Goal: Transaction & Acquisition: Purchase product/service

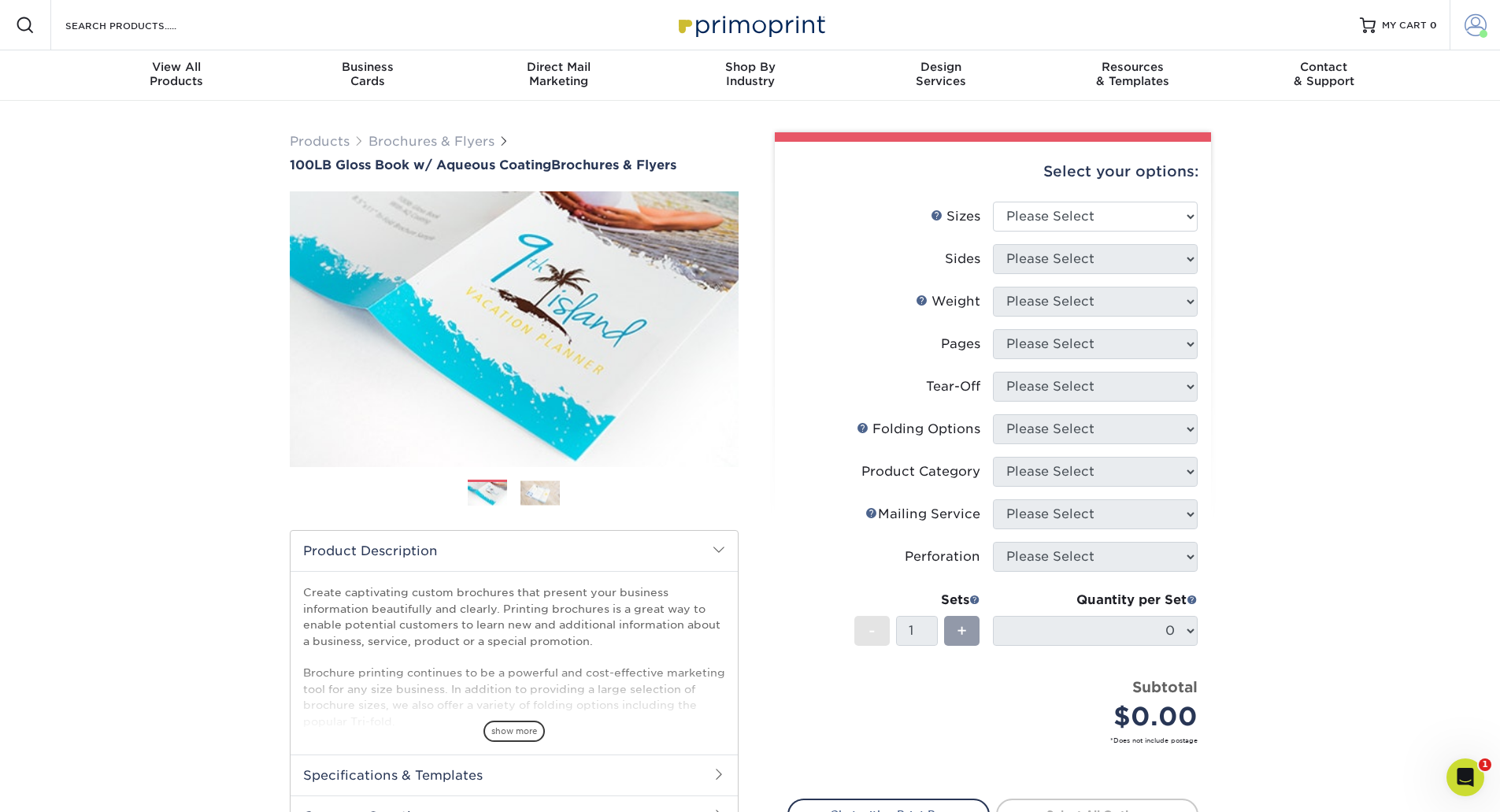
click at [1468, 30] on span at bounding box center [1475, 26] width 22 height 22
click at [1320, 358] on div "Products Brochures & Flyers 100LB Gloss Book w/ Aqueous Coating Brochures & Fly…" at bounding box center [750, 541] width 1500 height 881
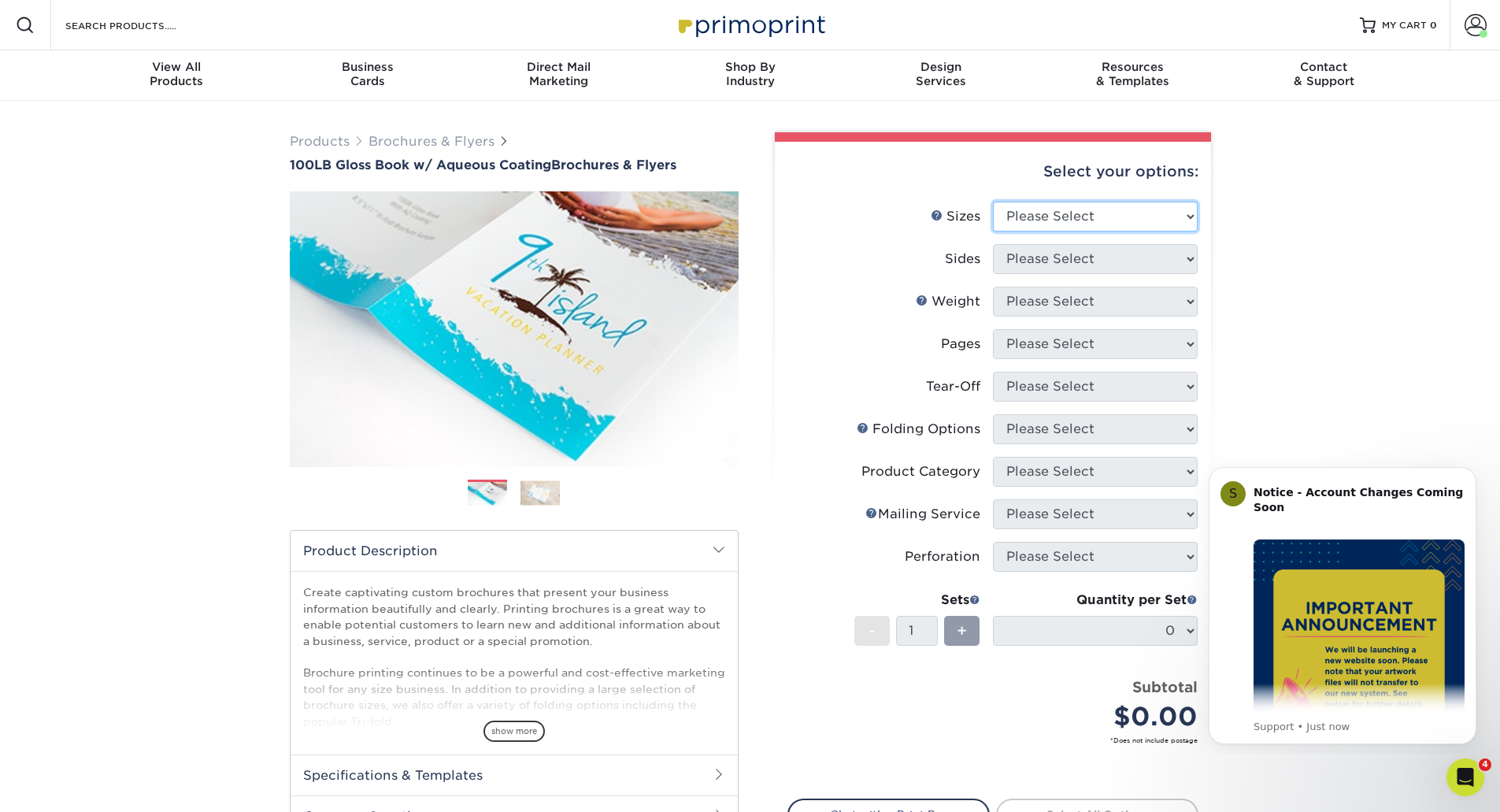
click at [1127, 207] on select "Please Select 3.5" x 8.5" 3.5" x 11" 3.67" x 8.5" 4" x 6" 4" x 8.5" 4" x 9" 4" …" at bounding box center [1095, 216] width 205 height 30
select select "11.00x17.00"
click at [993, 202] on select "Please Select 3.5" x 8.5" 3.5" x 11" 3.67" x 8.5" 4" x 6" 4" x 8.5" 4" x 9" 4" …" at bounding box center [1095, 216] width 205 height 30
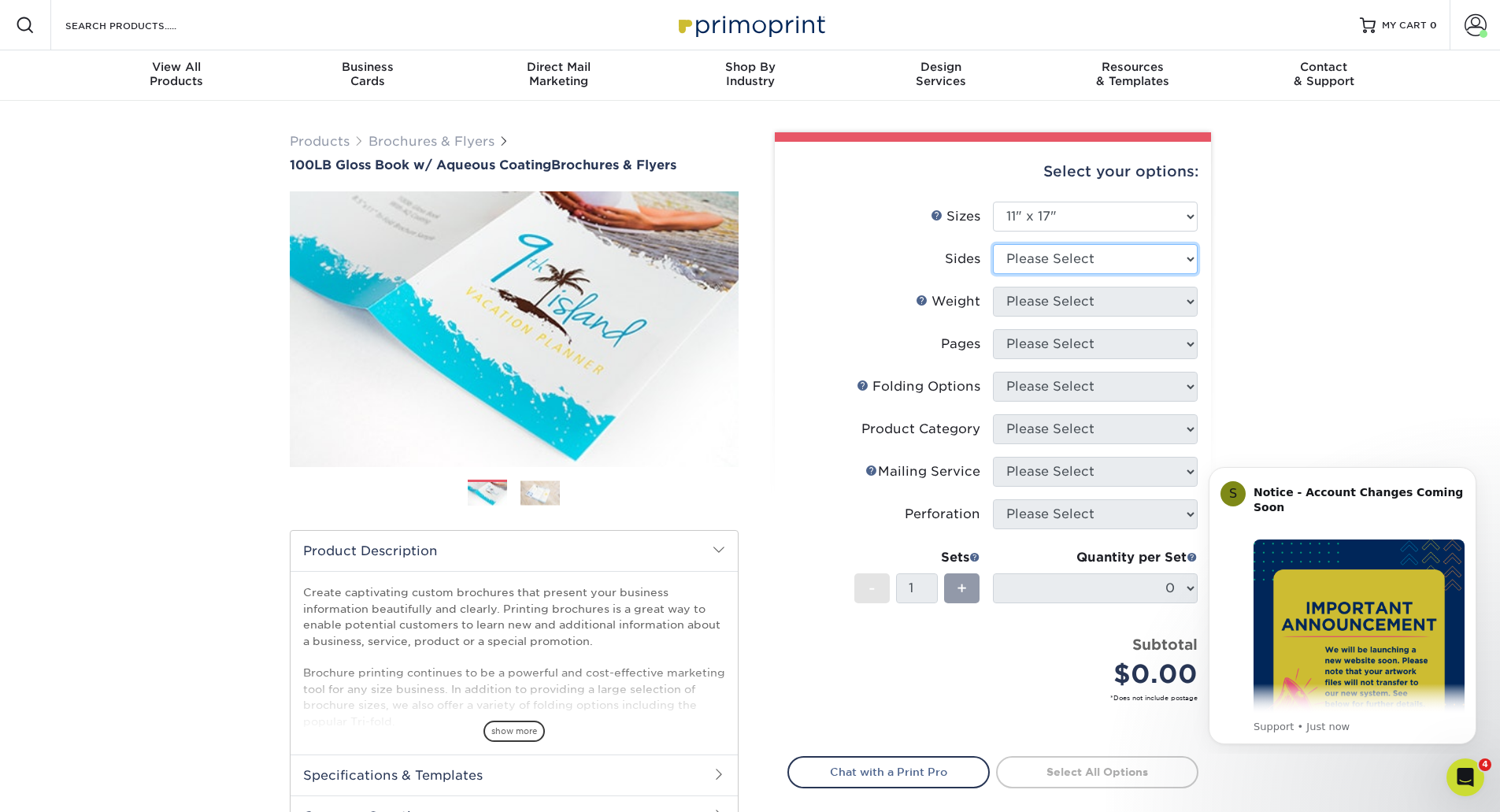
click at [1034, 269] on select "Please Select Print Both Sides Print Front Only" at bounding box center [1095, 258] width 205 height 30
select select "13abbda7-1d64-4f25-8bb2-c179b224825d"
click at [993, 244] on select "Please Select Print Both Sides Print Front Only" at bounding box center [1095, 258] width 205 height 30
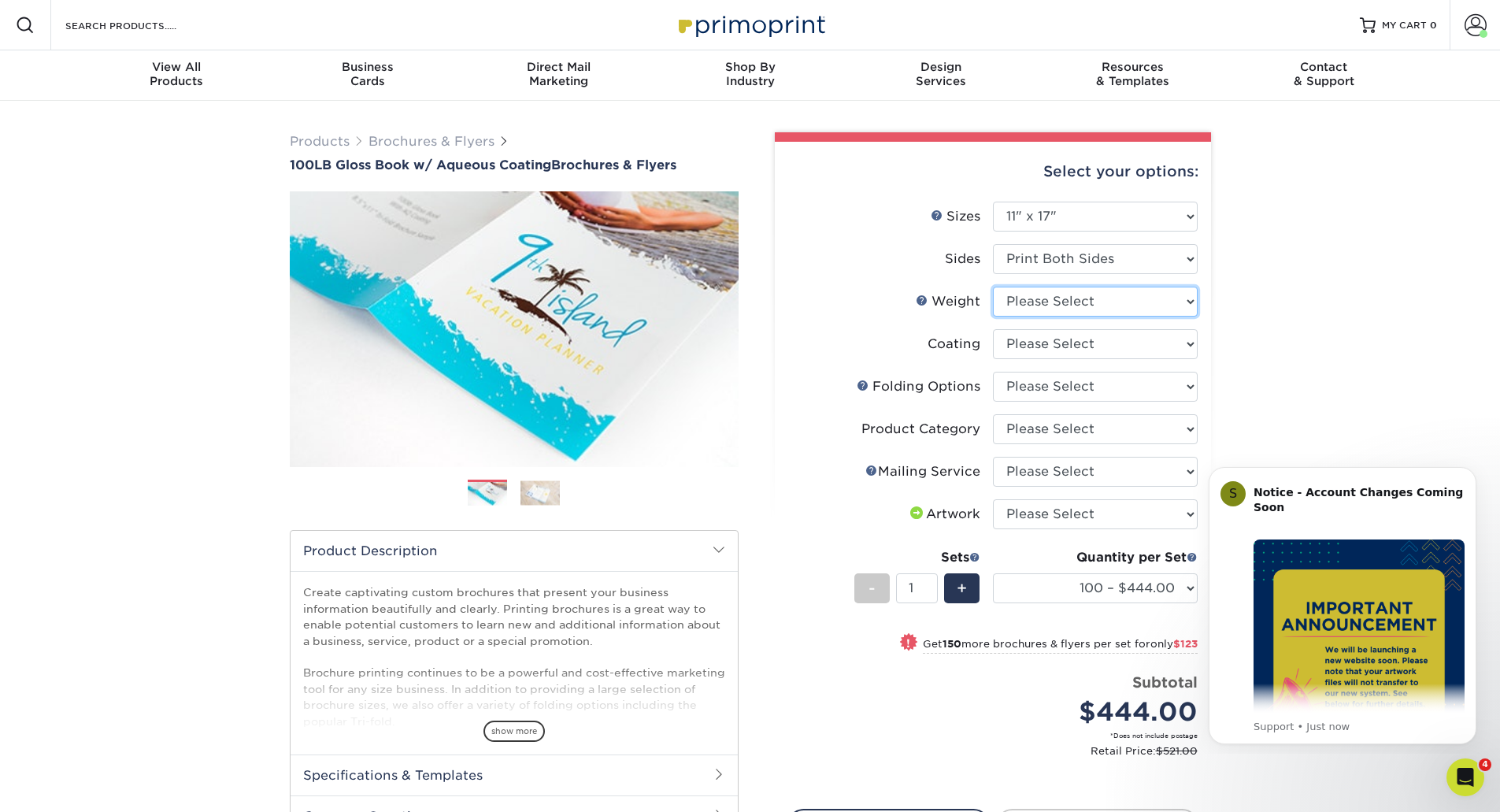
click at [1028, 304] on select "Please Select 100LB" at bounding box center [1095, 301] width 205 height 30
select select "100LB"
click at [993, 286] on select "Please Select 100LB" at bounding box center [1095, 301] width 205 height 30
click at [1041, 348] on select at bounding box center [1095, 343] width 205 height 30
select select "d41dab50-ff65-4f4f-bb17-2afe4d36ae33"
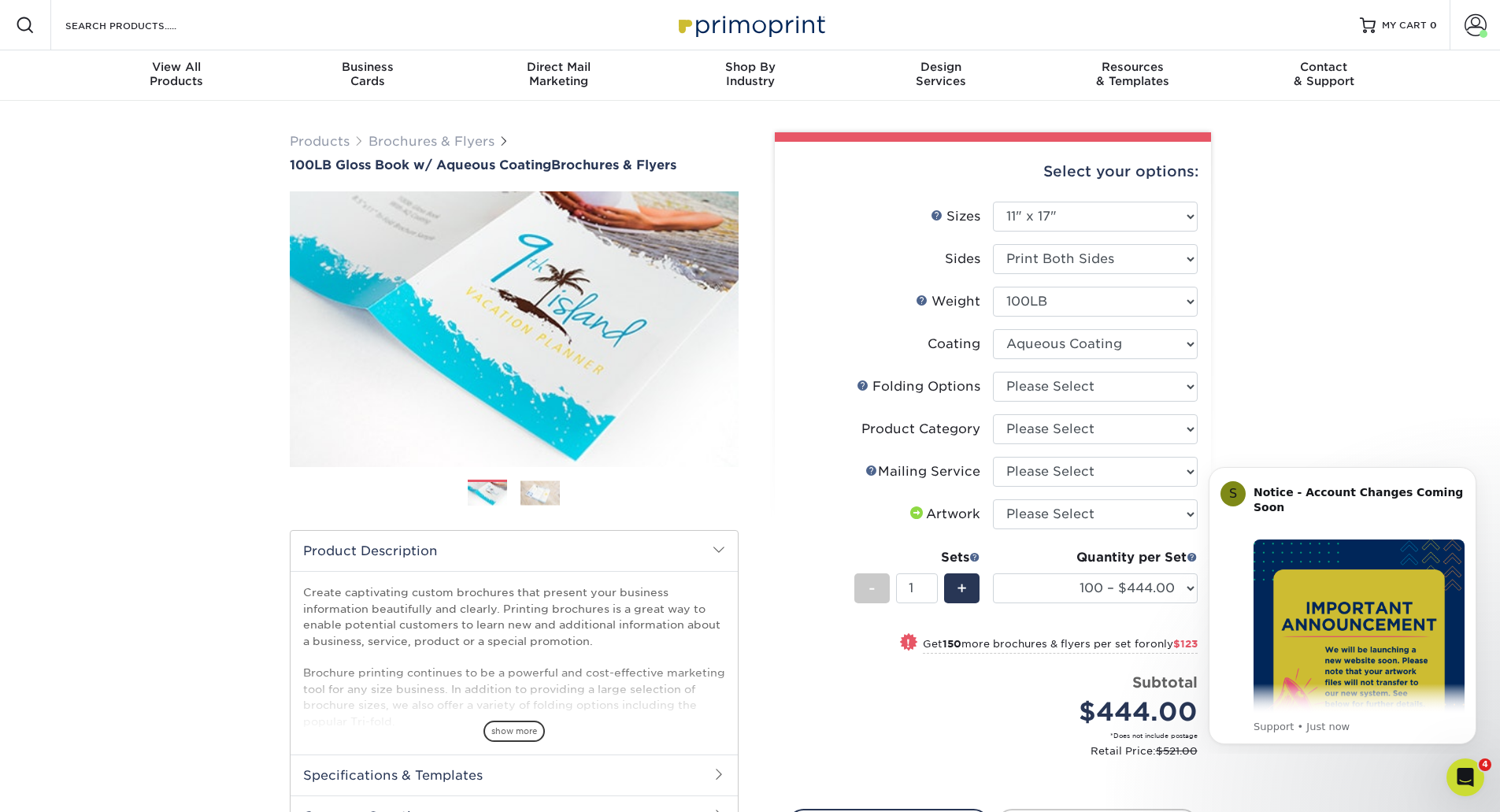
click at [993, 329] on select at bounding box center [1095, 343] width 205 height 30
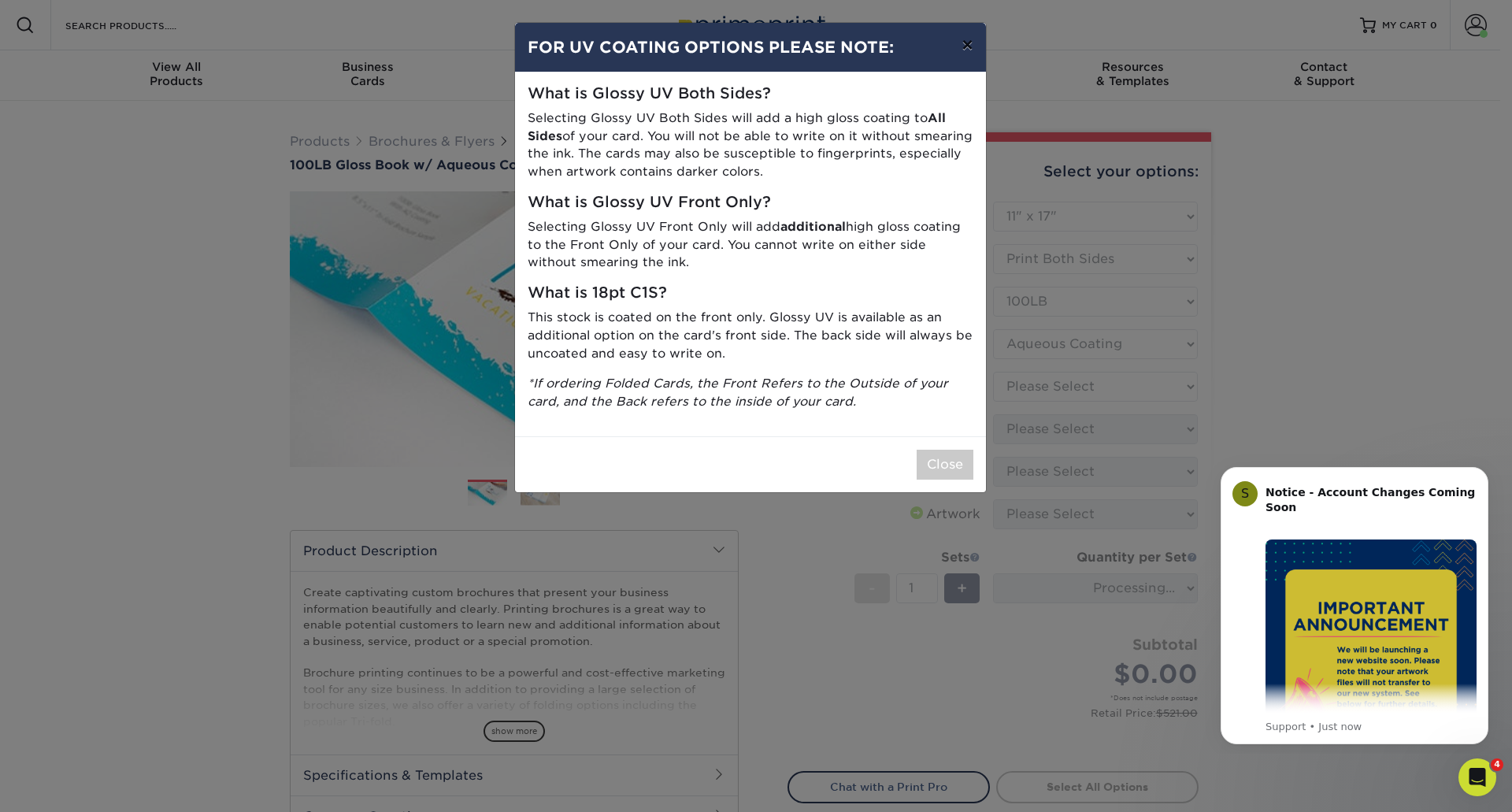
click at [960, 51] on button "×" at bounding box center [967, 45] width 36 height 44
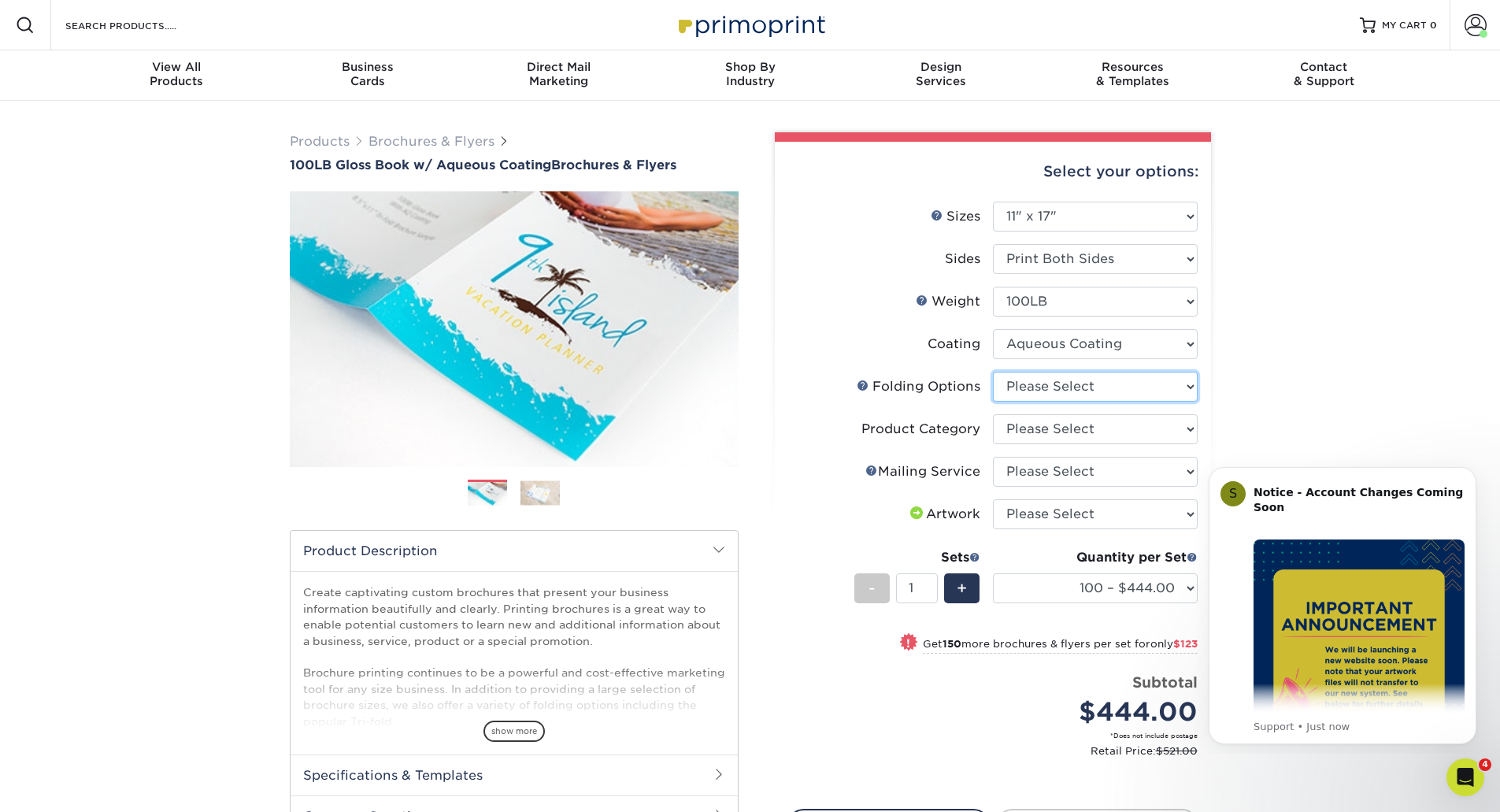
click at [1104, 383] on select "Please Select FLAT - No Folding Accordion Fold Roll Fold Tri-Fold / Letter Fold…" at bounding box center [1095, 386] width 205 height 30
select select "9589f320-e91f-48ce-a0d7-3badd39f2c14"
click at [993, 371] on select "Please Select FLAT - No Folding Accordion Fold Roll Fold Tri-Fold / Letter Fold…" at bounding box center [1095, 386] width 205 height 30
click at [1050, 430] on select "Please Select Flyers and Brochures" at bounding box center [1095, 429] width 205 height 30
select select "1a668080-6b7c-4174-b399-2c3833b27ef4"
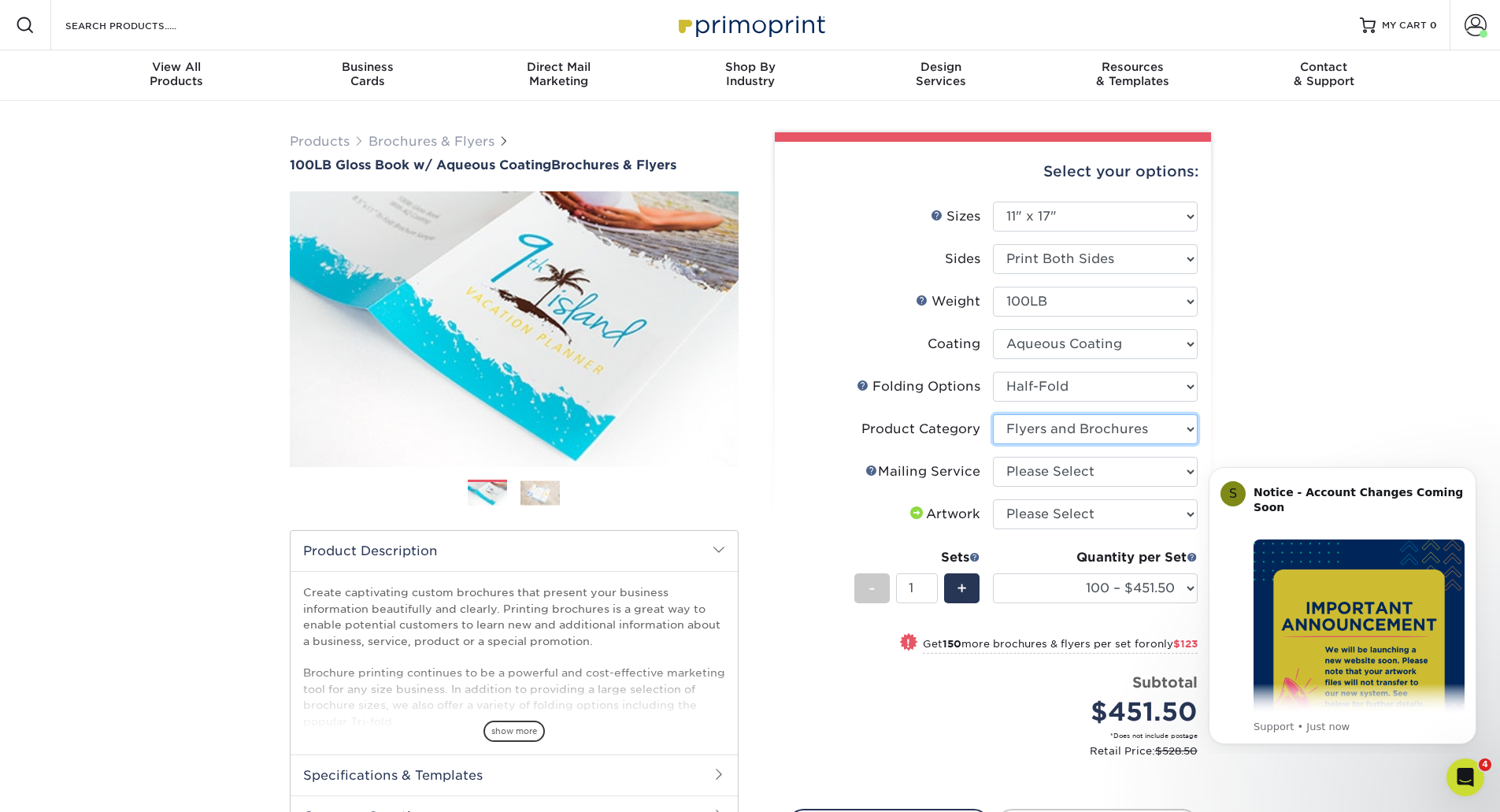
click at [993, 414] on select "Please Select Flyers and Brochures" at bounding box center [1095, 429] width 205 height 30
click at [1045, 462] on select "Please Select No Direct Mailing Service No, I will mail/stamp/imprint Direct Ma…" at bounding box center [1095, 471] width 205 height 30
select select "3e5e9bdd-d78a-4c28-a41d-fe1407925ca6"
click at [993, 457] on select "Please Select No Direct Mailing Service No, I will mail/stamp/imprint Direct Ma…" at bounding box center [1095, 471] width 205 height 30
click at [1063, 518] on select "Please Select I will upload files I need a design - $175" at bounding box center [1095, 514] width 205 height 30
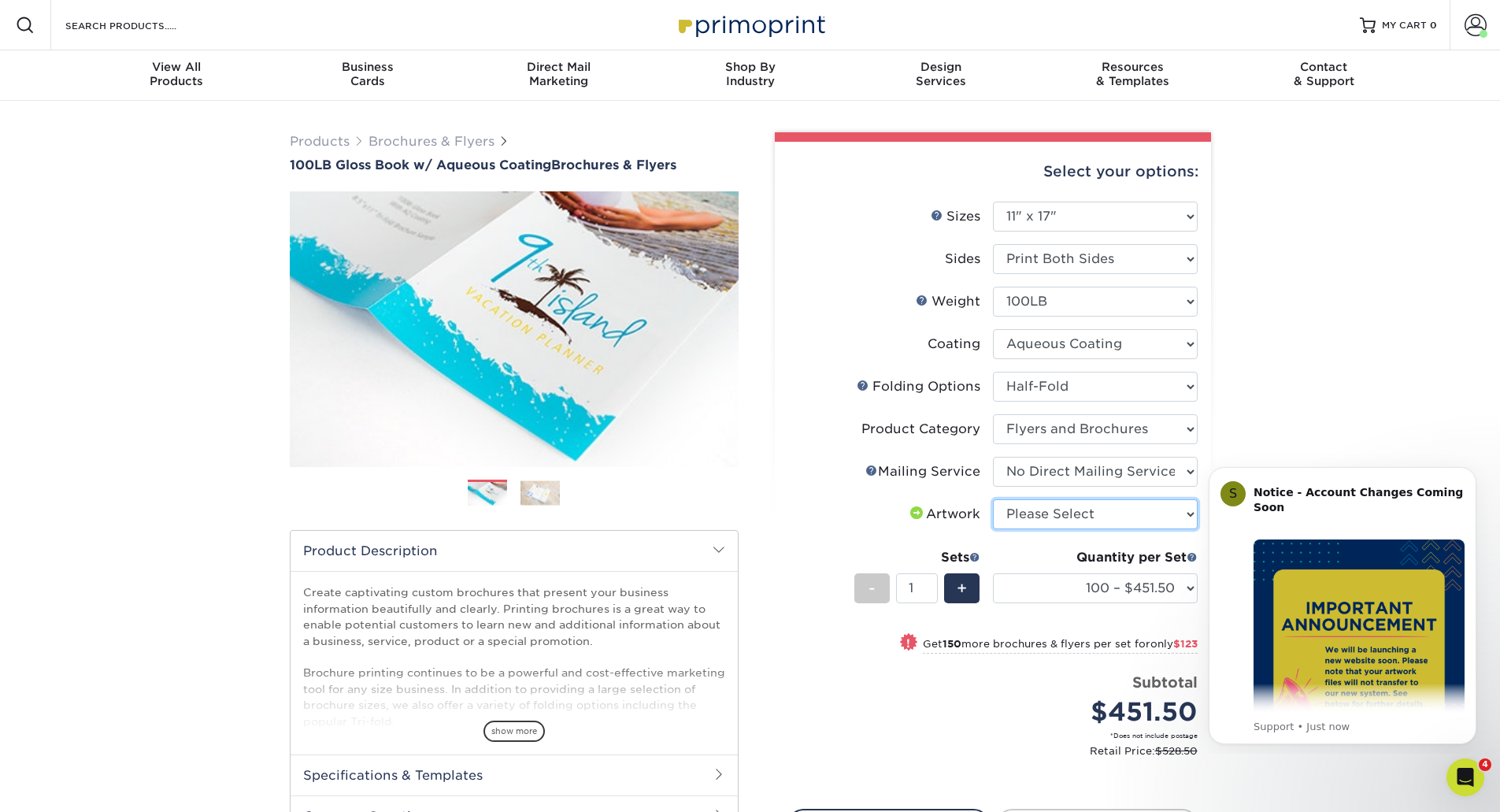
select select "upload"
click at [993, 499] on select "Please Select I will upload files I need a design - $175" at bounding box center [1095, 514] width 205 height 30
click at [1147, 584] on select "100 – $451.50 250 – $574.50 500 – $589.00 1000 – $659.00 2000 – $734.25 2500 – …" at bounding box center [1095, 588] width 205 height 30
select select "1000 – $659.00"
click at [993, 573] on select "100 – $451.50 250 – $574.50 500 – $589.00 1000 – $659.00 2000 – $734.25 2500 – …" at bounding box center [1095, 588] width 205 height 30
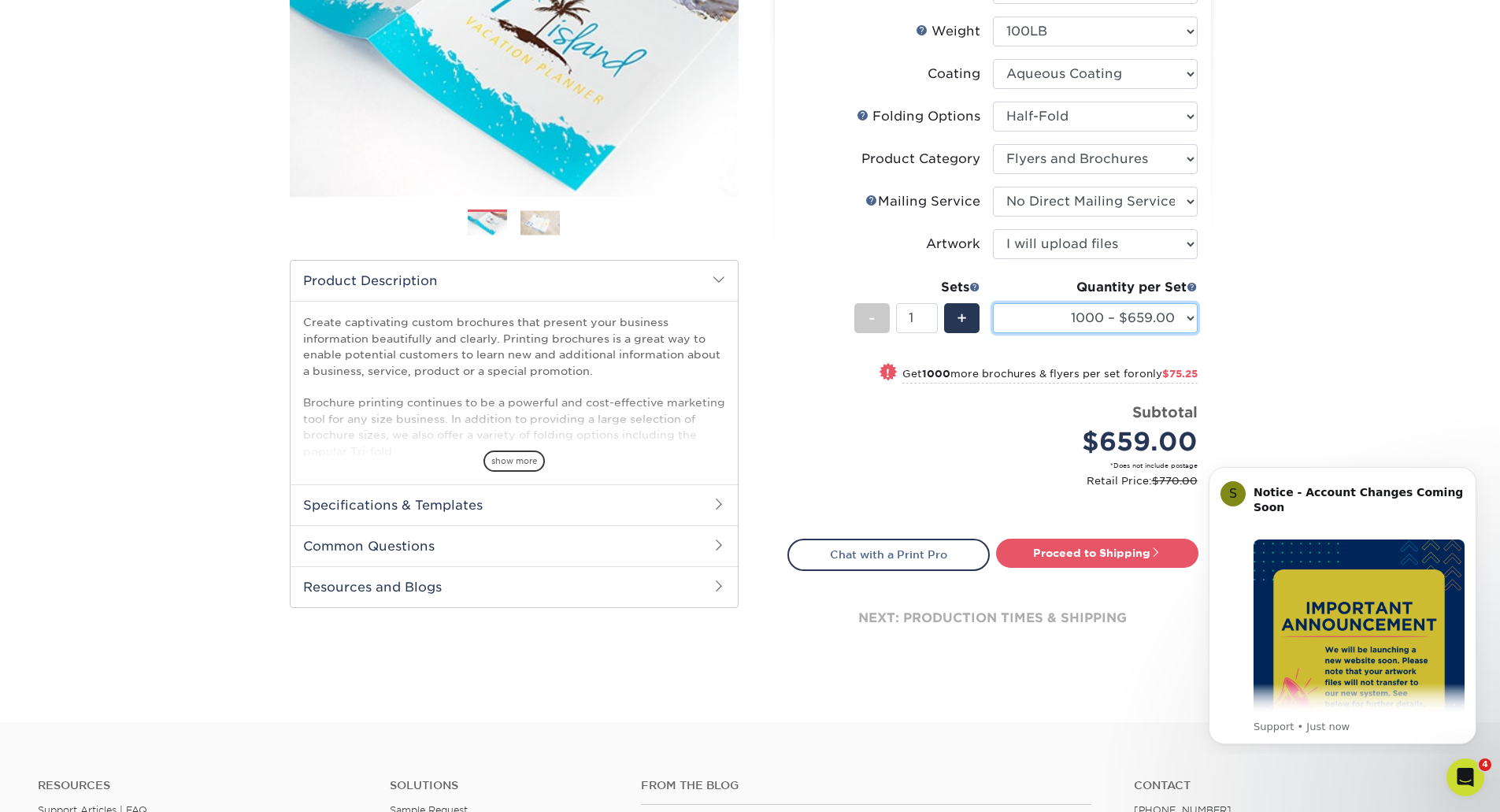
scroll to position [315, 0]
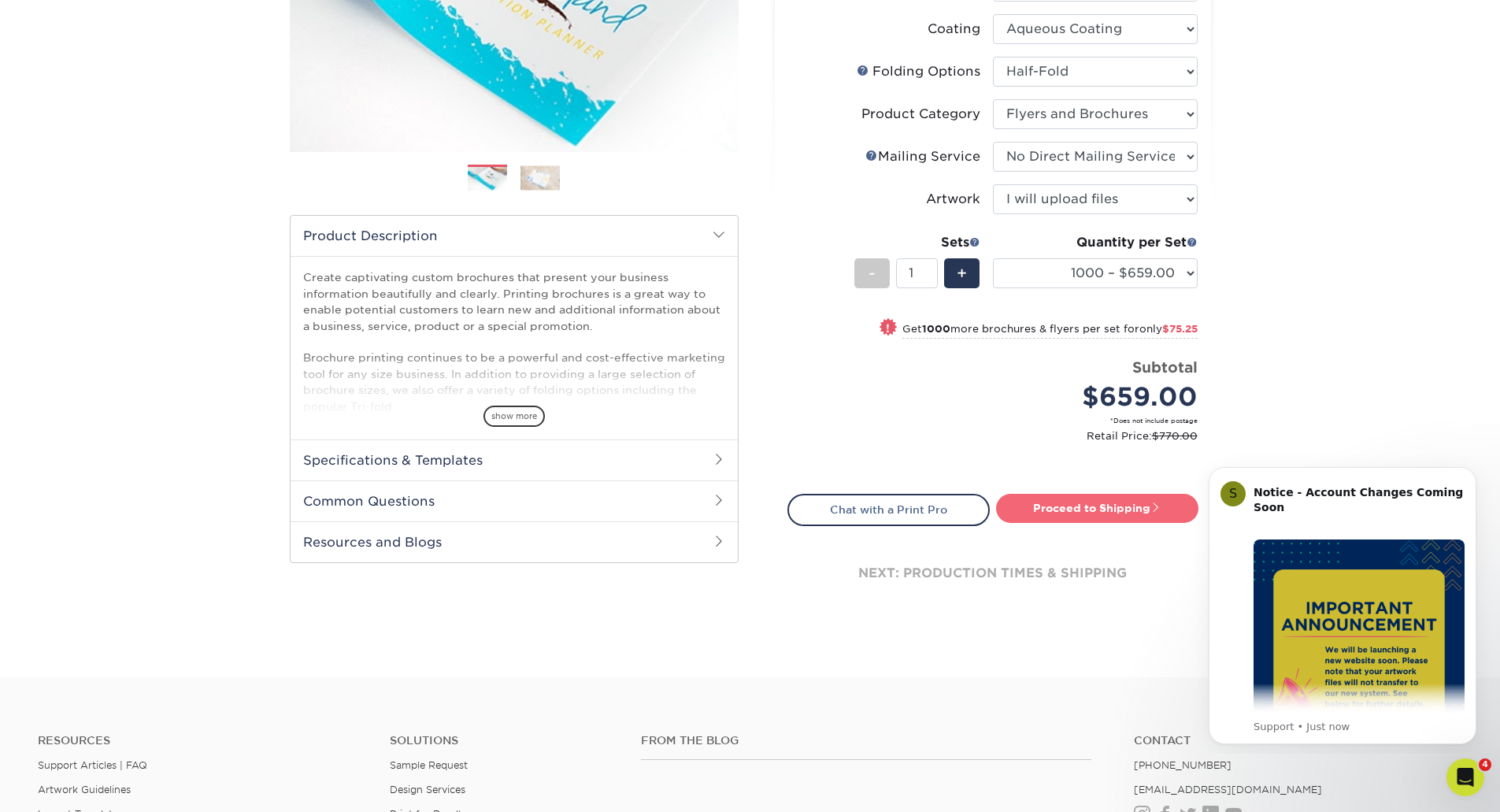
click at [1067, 502] on link "Proceed to Shipping" at bounding box center [1097, 507] width 202 height 28
type input "Set 1"
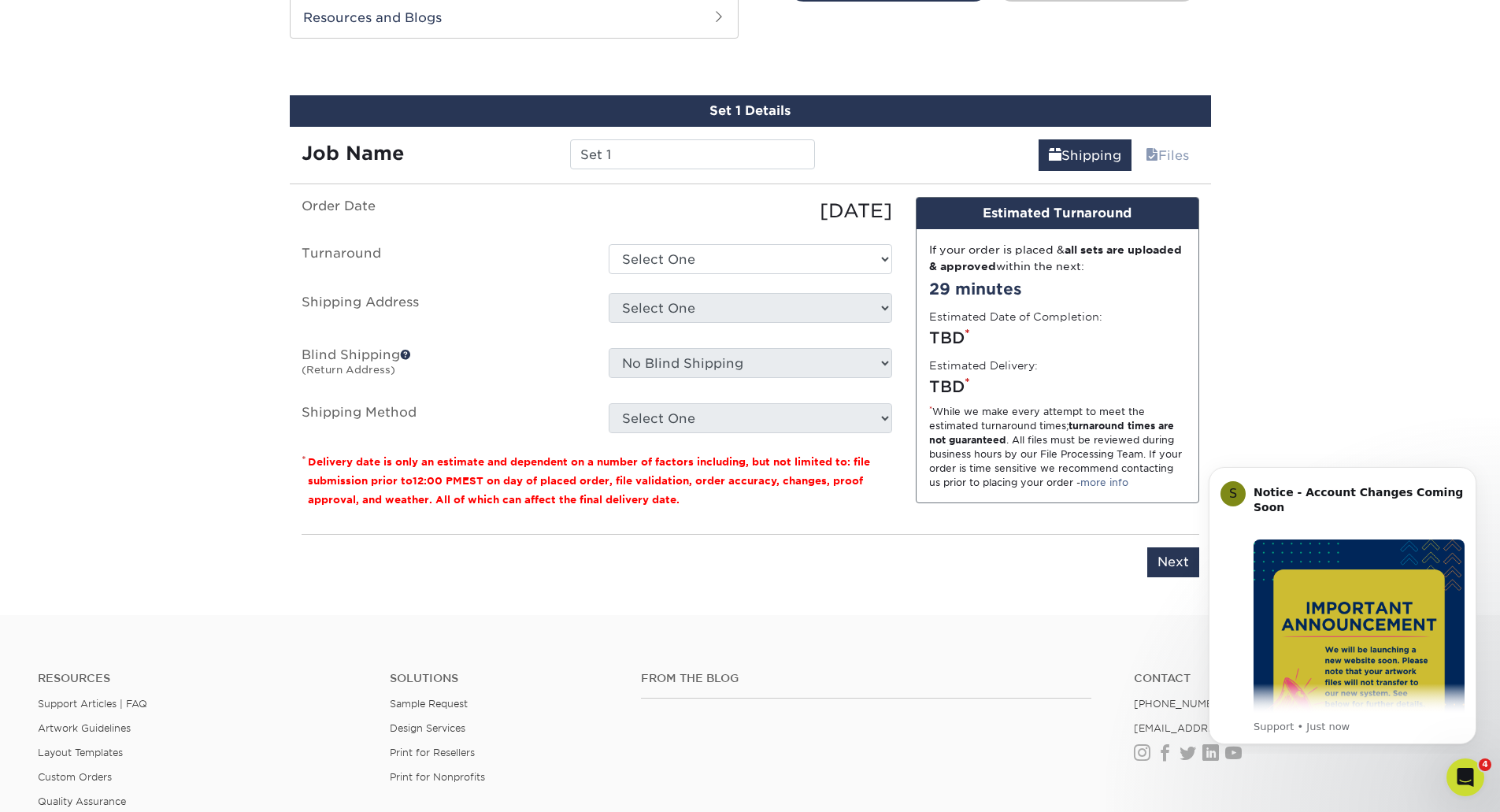
scroll to position [852, 0]
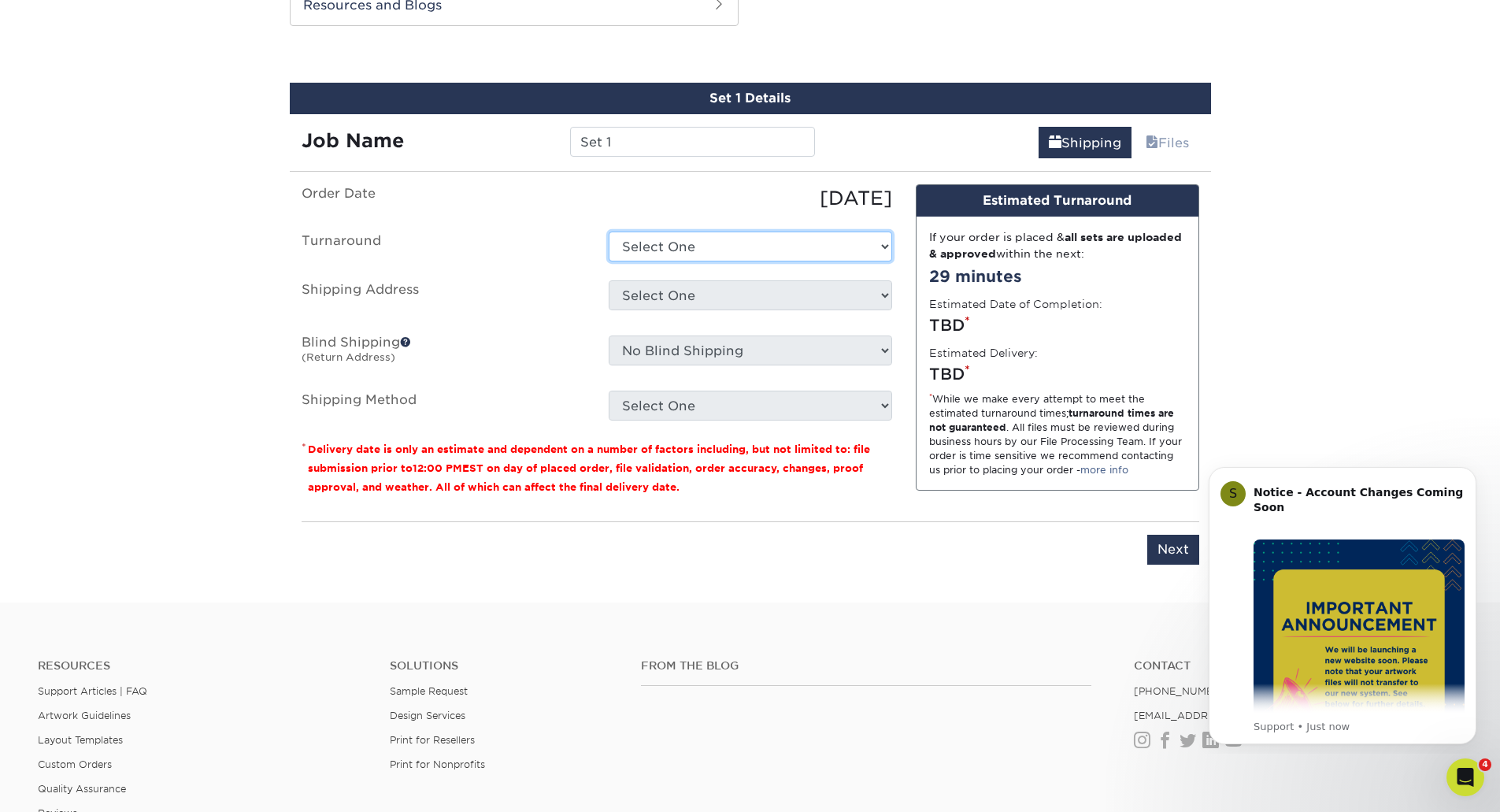
click at [682, 239] on select "Select One 2-4 Business Days 2 Day Next Business Day" at bounding box center [750, 246] width 284 height 30
select select "f4dad716-e097-496a-98c6-6846be6d66aa"
click at [609, 232] on select "Select One 2-4 Business Days 2 Day Next Business Day" at bounding box center [750, 246] width 284 height 30
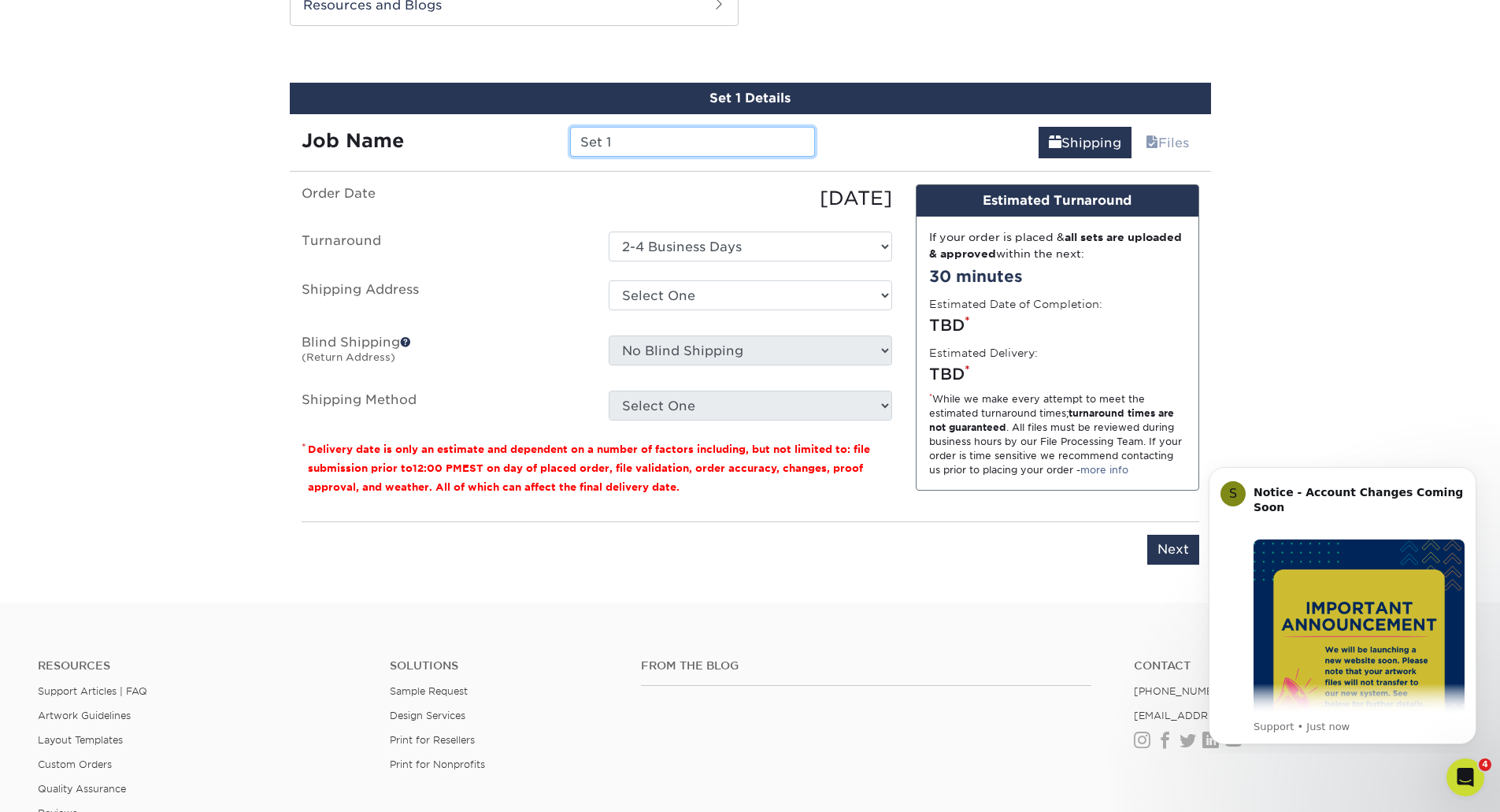
drag, startPoint x: 615, startPoint y: 141, endPoint x: 522, endPoint y: 153, distance: 93.8
click at [522, 153] on div "Job Name Set 1" at bounding box center [558, 141] width 538 height 30
type input "AT2025"
click at [708, 300] on select "Select One DeFelsko Office + Add New Address" at bounding box center [750, 295] width 284 height 30
select select "55817"
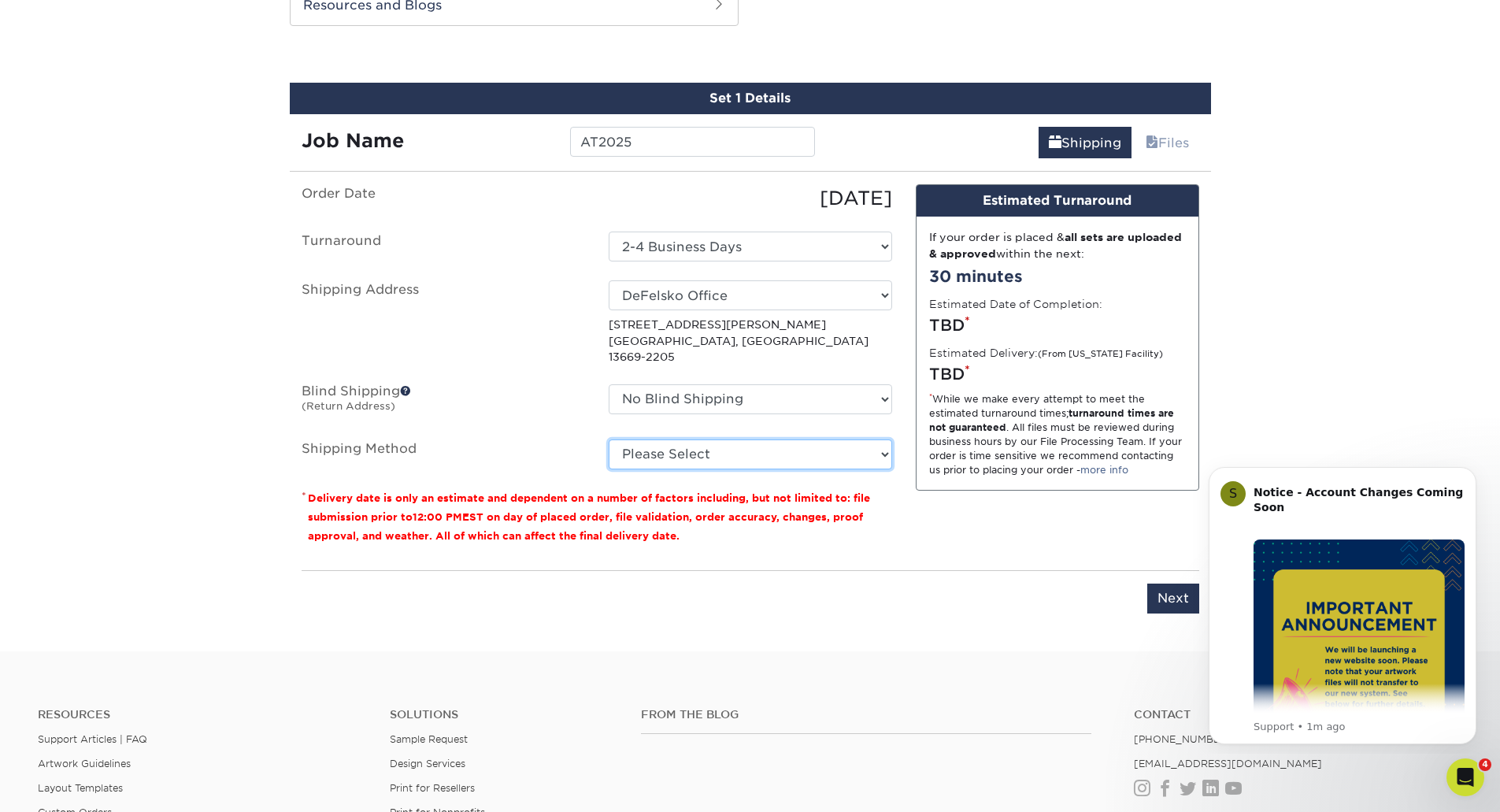
click at [709, 440] on select "Please Select Ground Shipping (+$38.81) 3 Day Shipping Service (+$61.26) 2 Day …" at bounding box center [750, 454] width 284 height 30
select select "03"
click at [609, 440] on select "Please Select Ground Shipping (+$38.81) 3 Day Shipping Service (+$61.26) 2 Day …" at bounding box center [750, 454] width 284 height 30
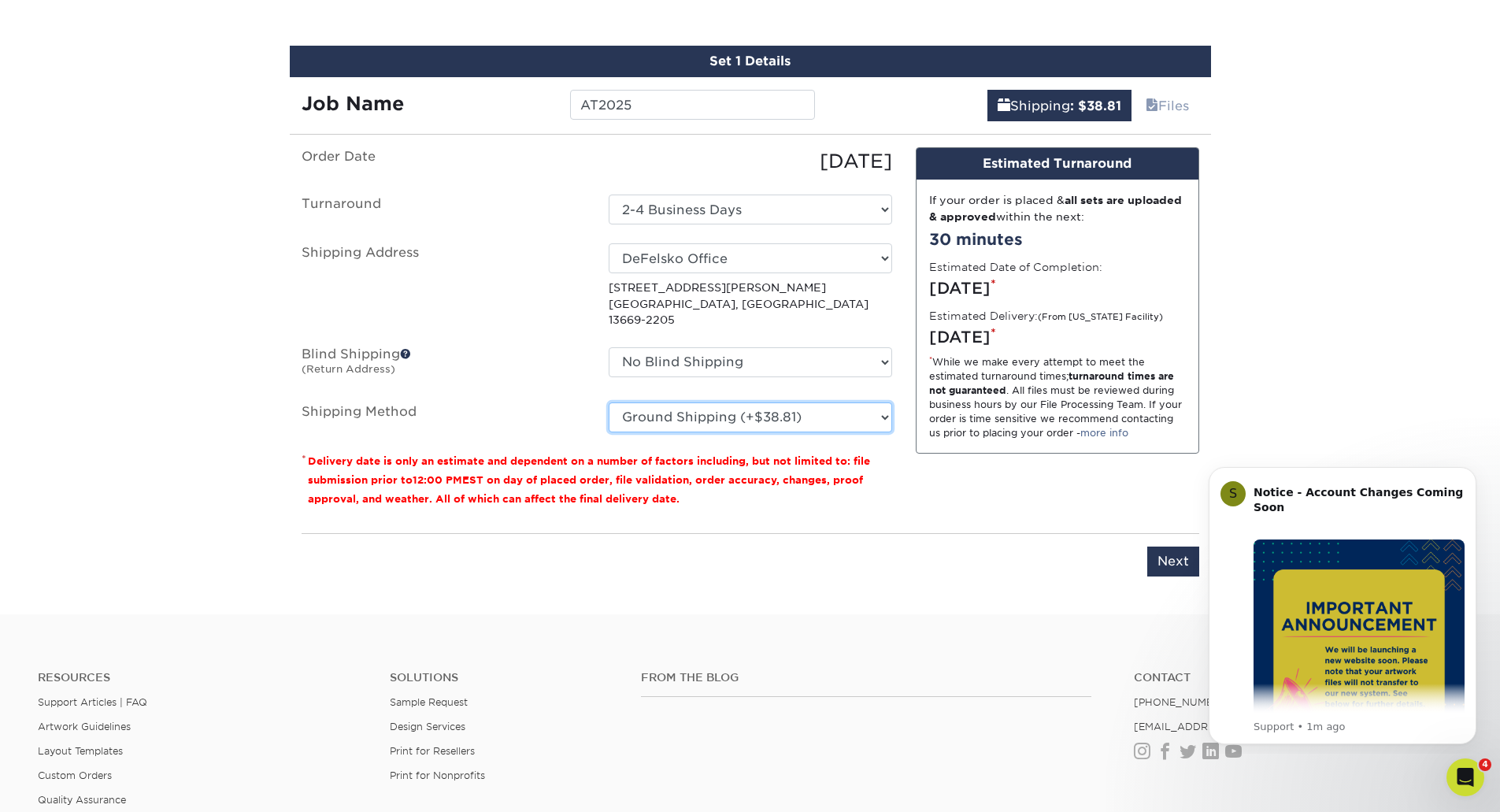
scroll to position [1009, 0]
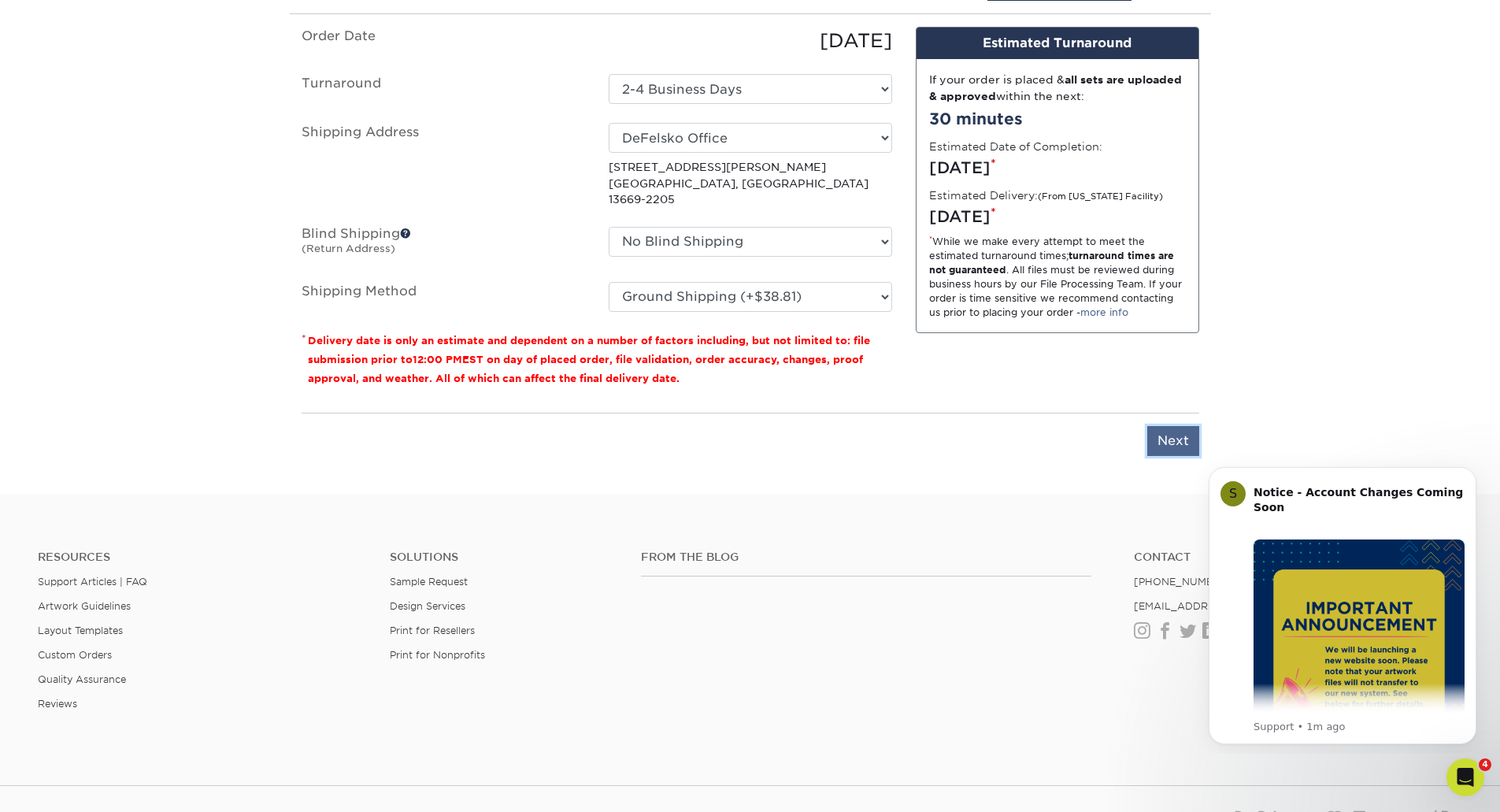
click at [1164, 426] on input "Next" at bounding box center [1173, 441] width 52 height 30
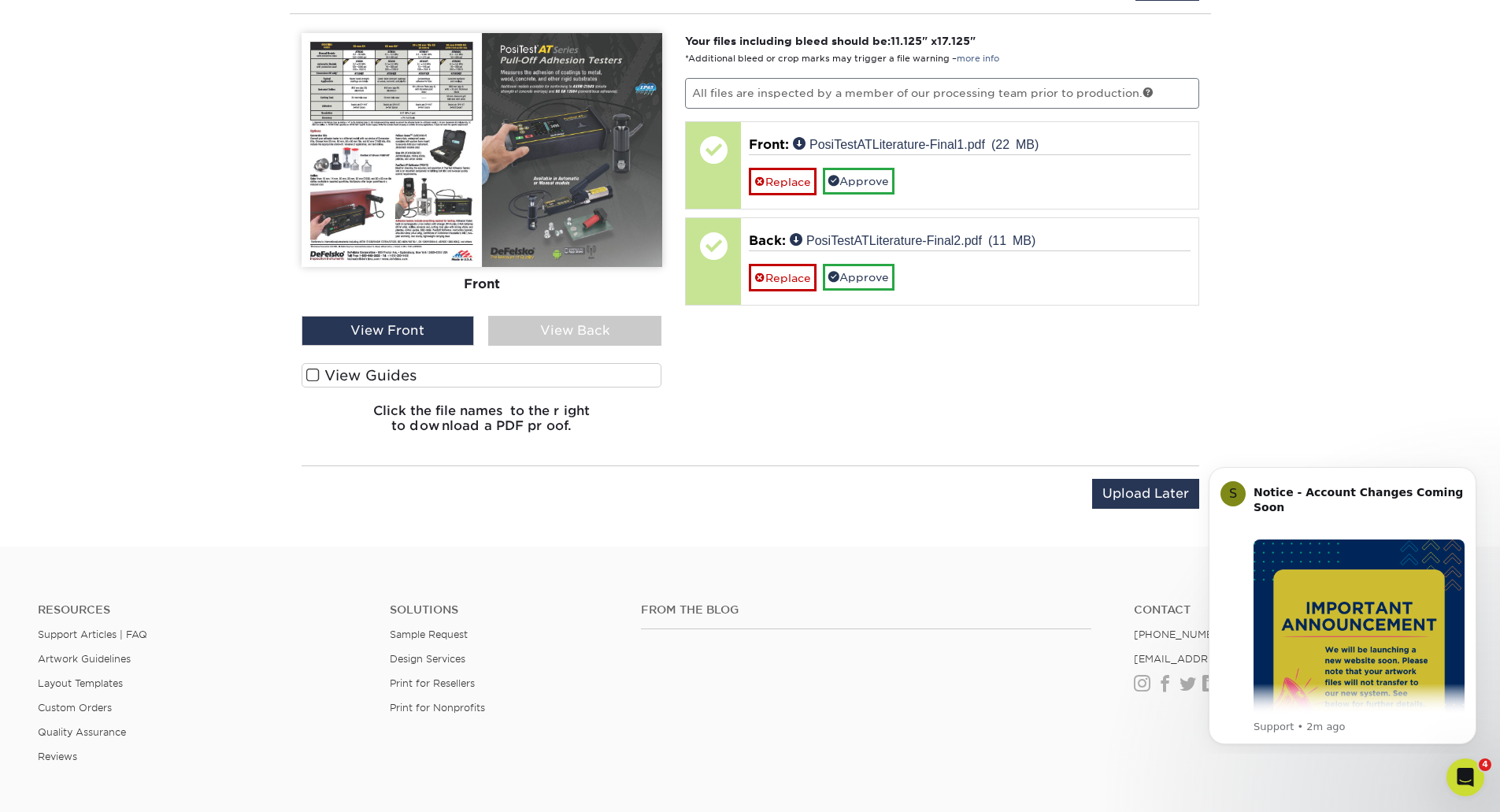
click at [559, 328] on div "View Back" at bounding box center [574, 330] width 173 height 30
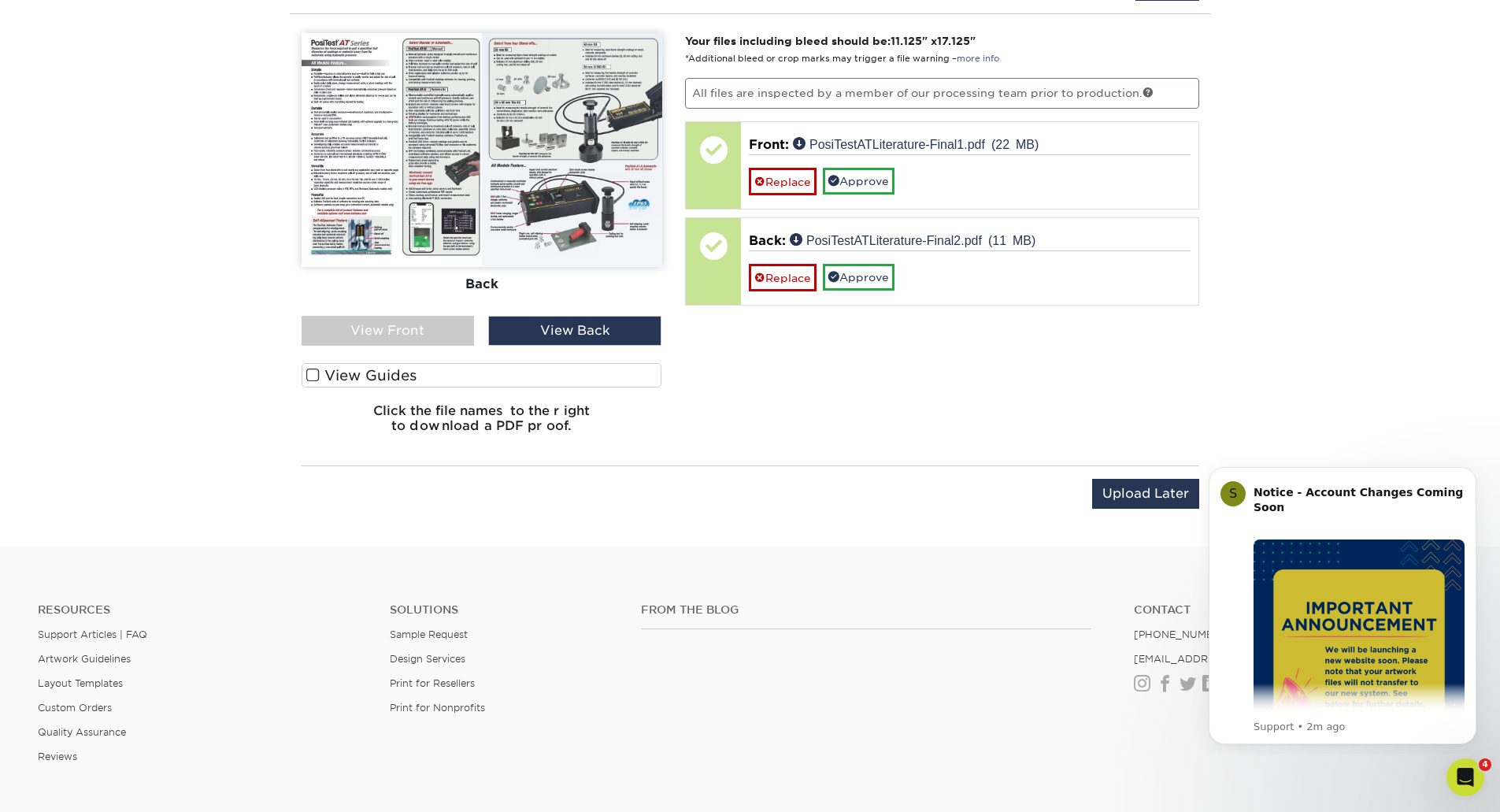
click at [422, 317] on div "View Front" at bounding box center [388, 330] width 173 height 30
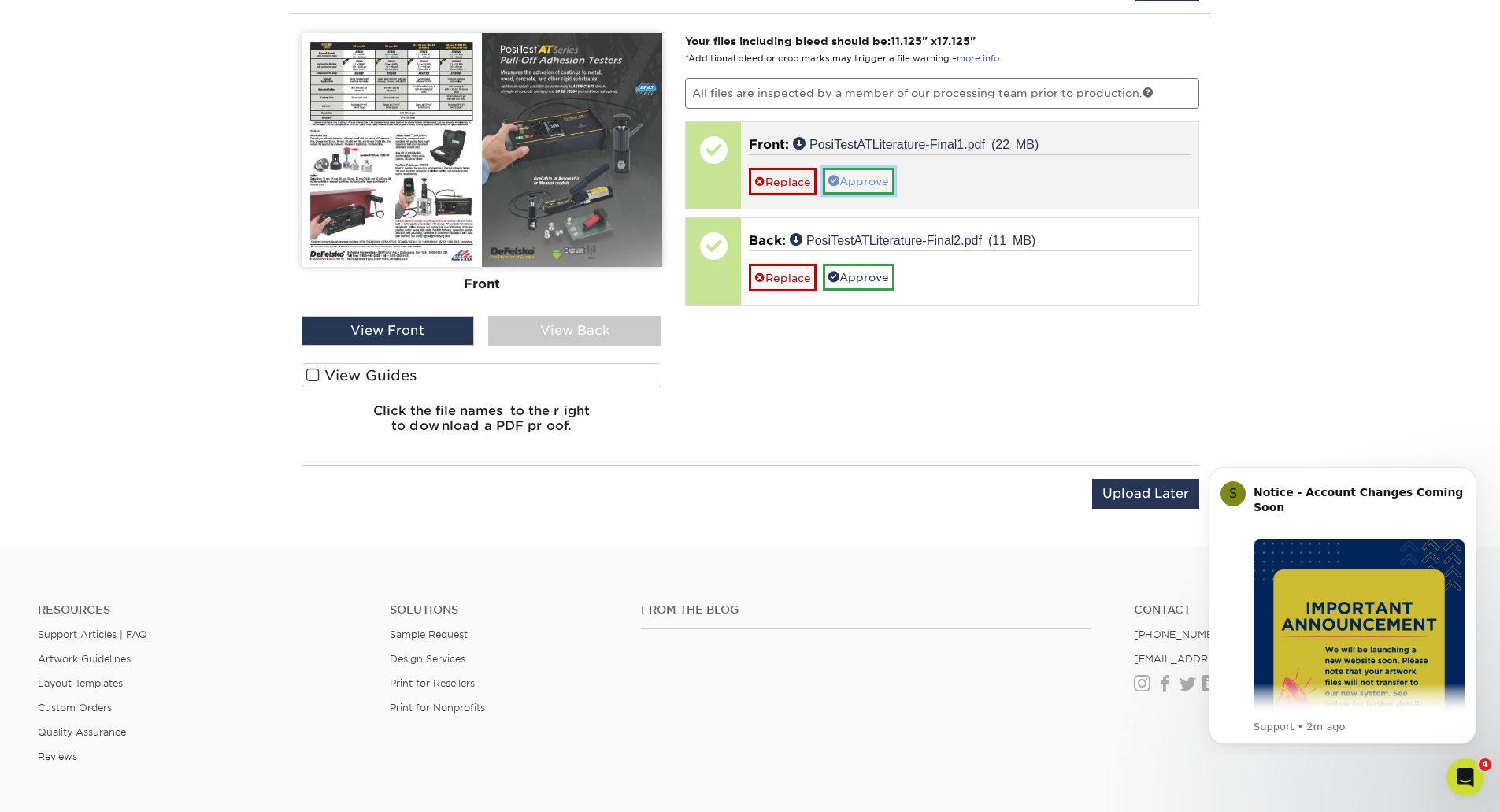
click at [874, 176] on link "Approve" at bounding box center [858, 181] width 72 height 26
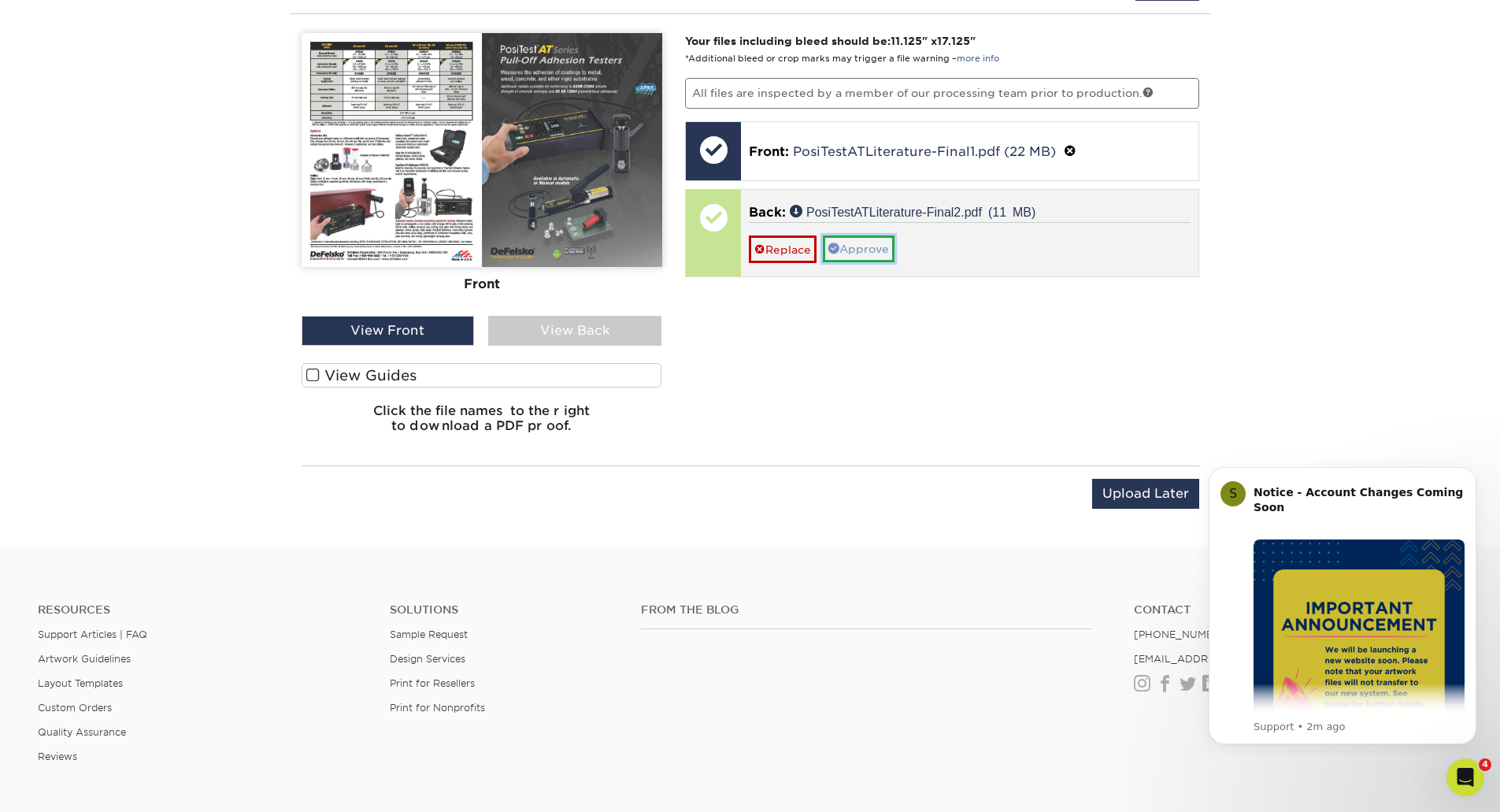
click at [862, 245] on link "Approve" at bounding box center [858, 248] width 72 height 26
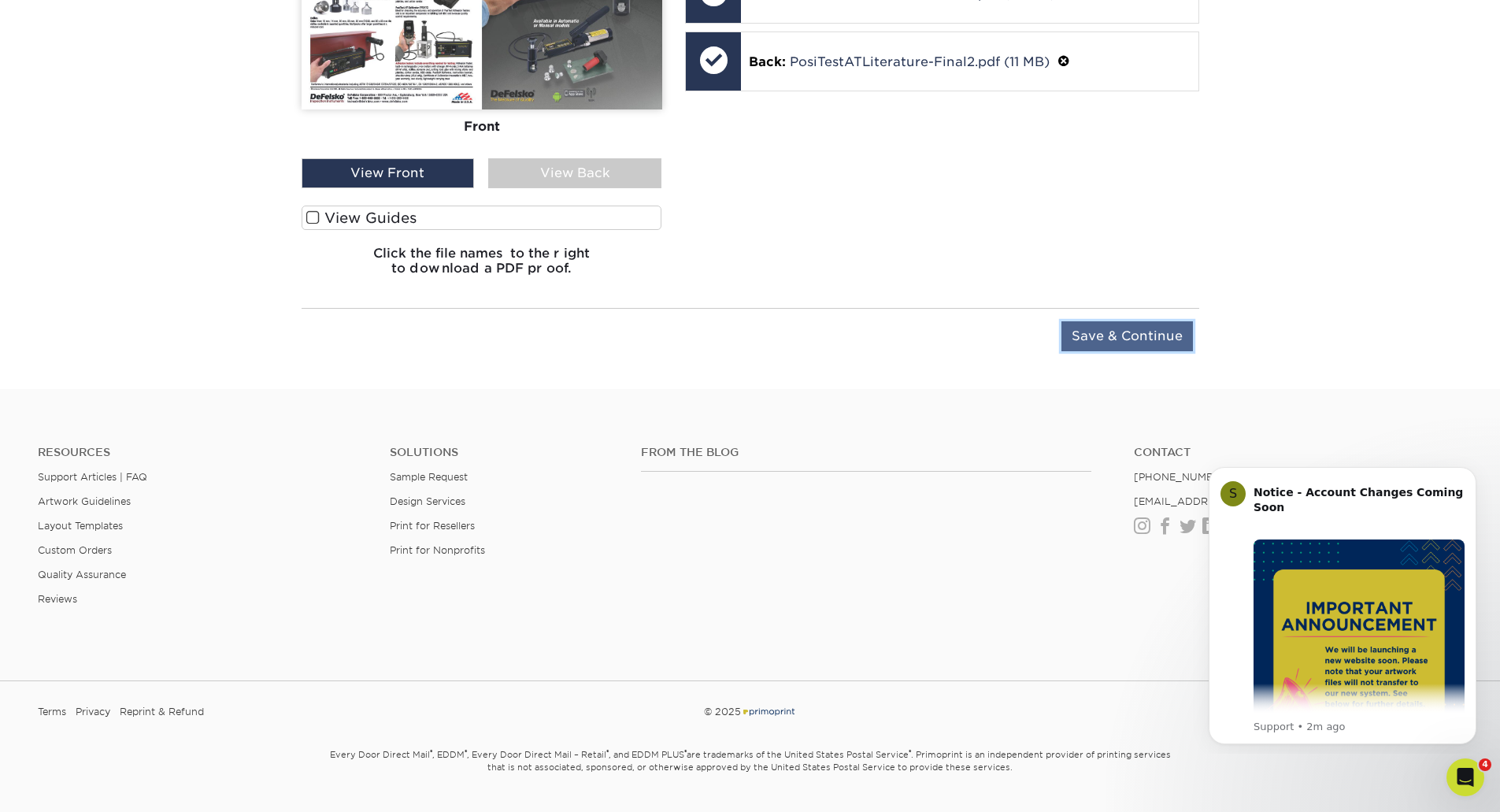
click at [1111, 336] on input "Save & Continue" at bounding box center [1127, 336] width 131 height 30
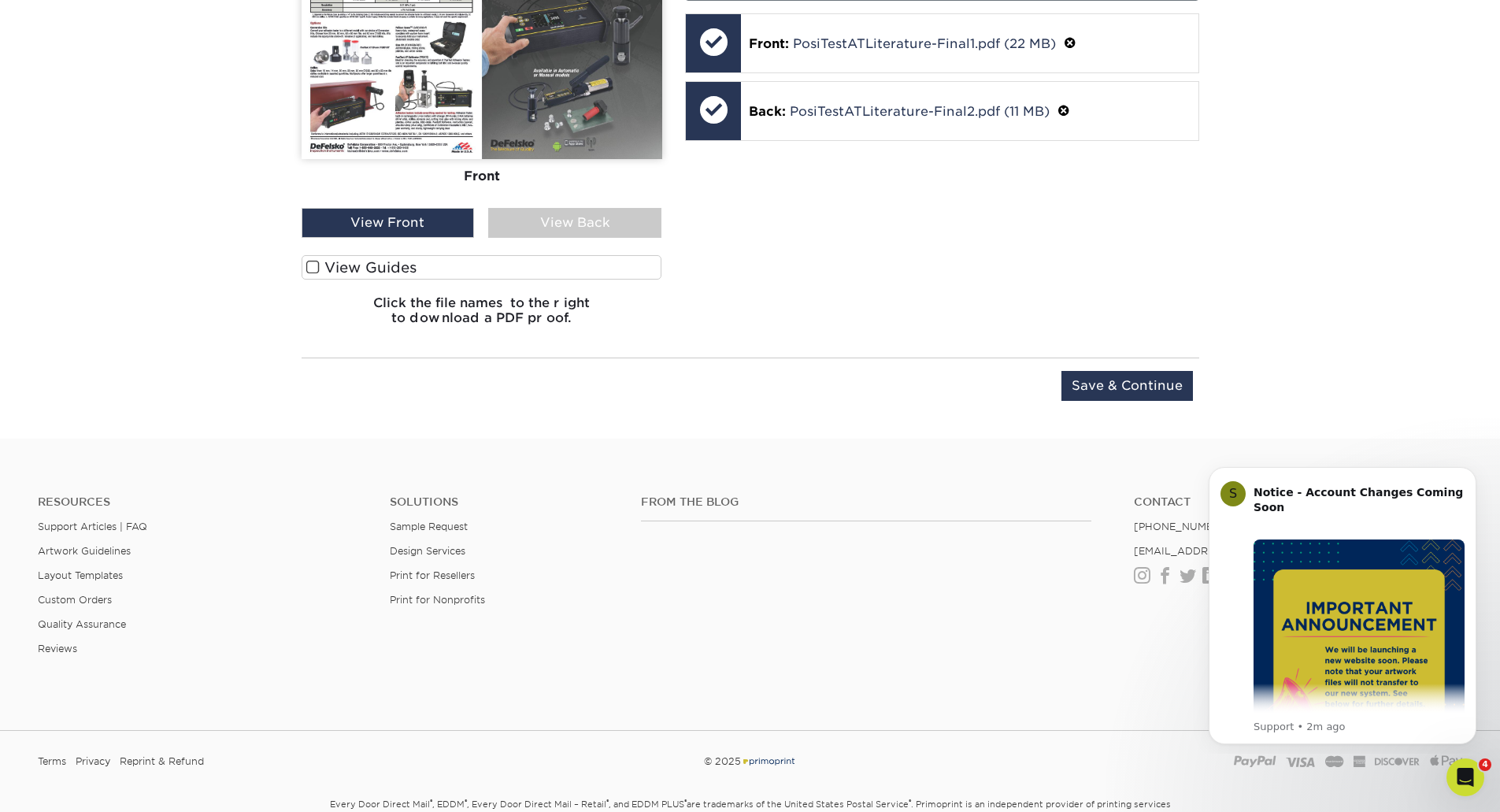
scroll to position [962, 0]
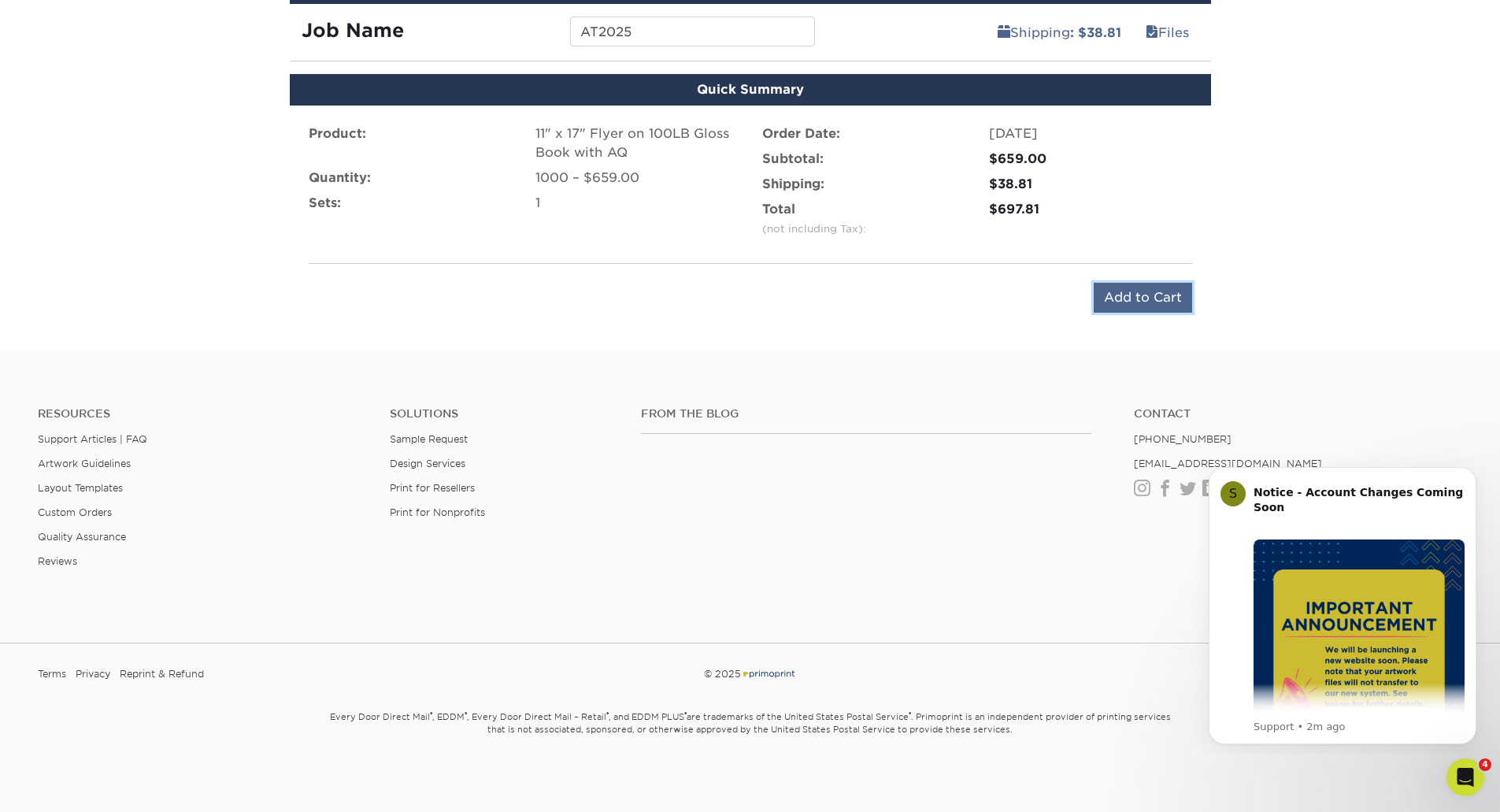
click at [1144, 299] on input "Add to Cart" at bounding box center [1142, 297] width 98 height 30
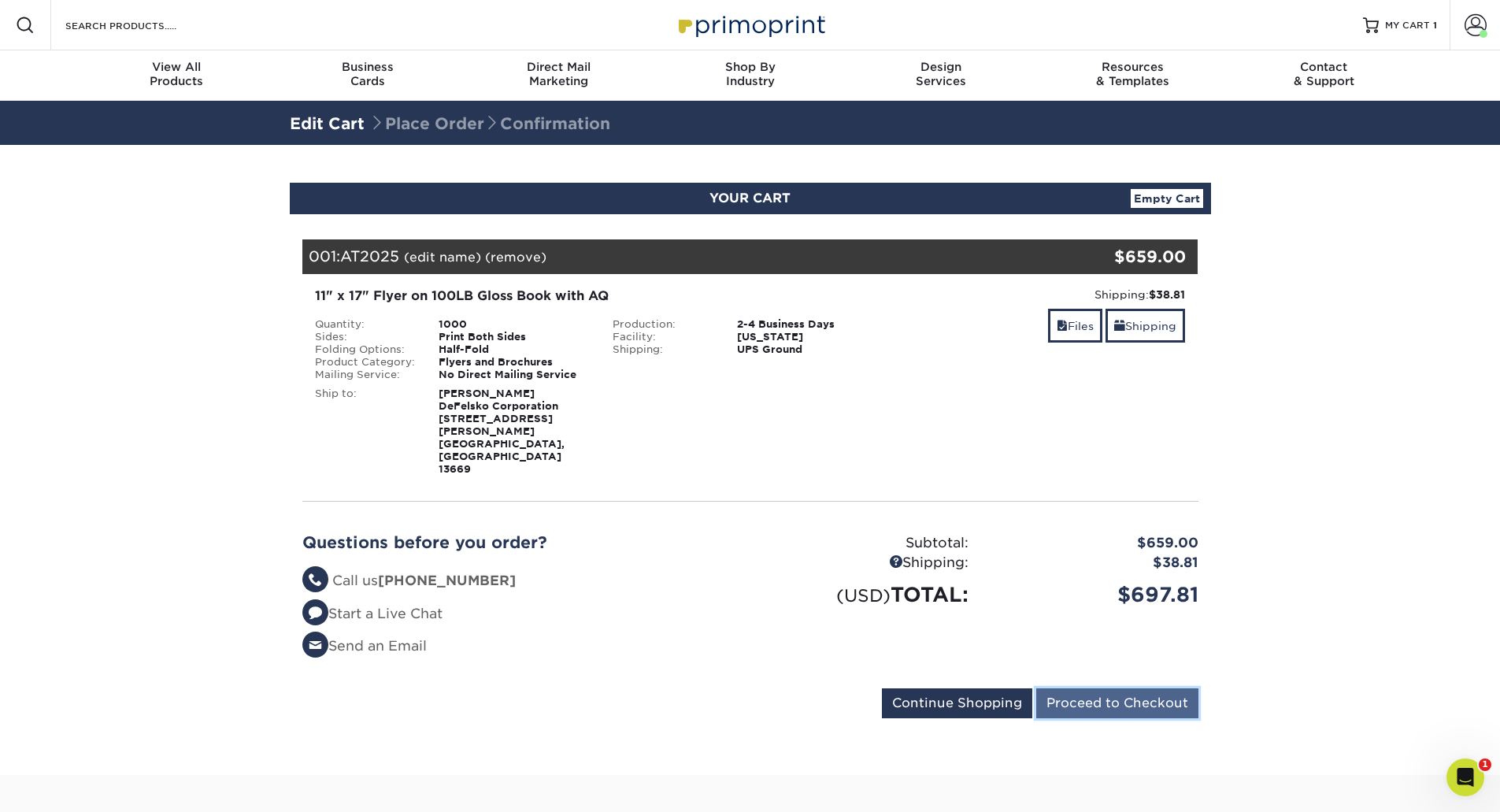
click at [1089, 688] on input "Proceed to Checkout" at bounding box center [1117, 702] width 162 height 30
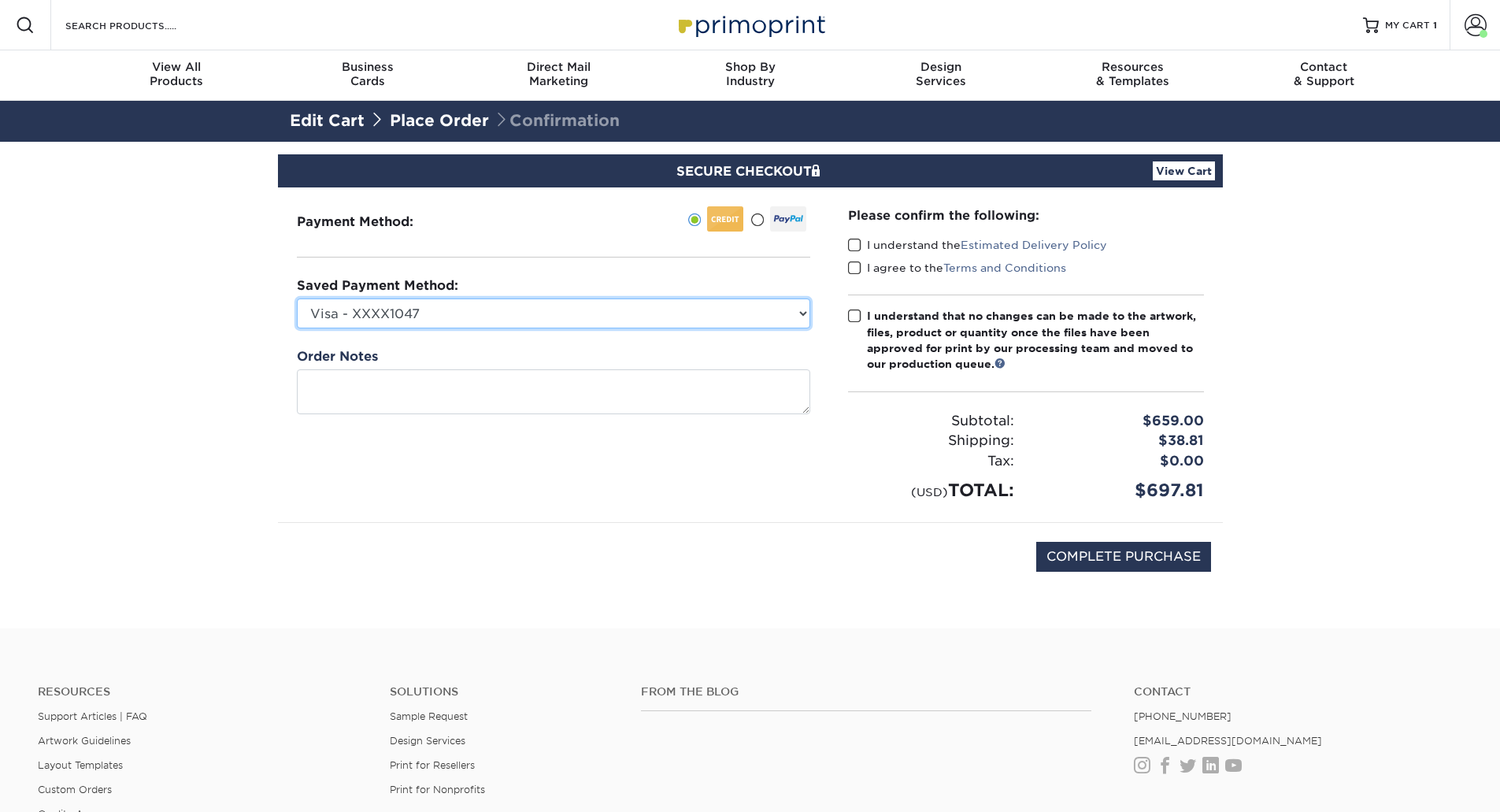
click at [482, 313] on select "Visa - XXXX1047 Visa - XXXX0596 New Credit Card" at bounding box center [553, 313] width 513 height 30
select select "70968"
click at [297, 298] on select "Visa - XXXX1047 Visa - XXXX0596 New Credit Card" at bounding box center [553, 313] width 513 height 30
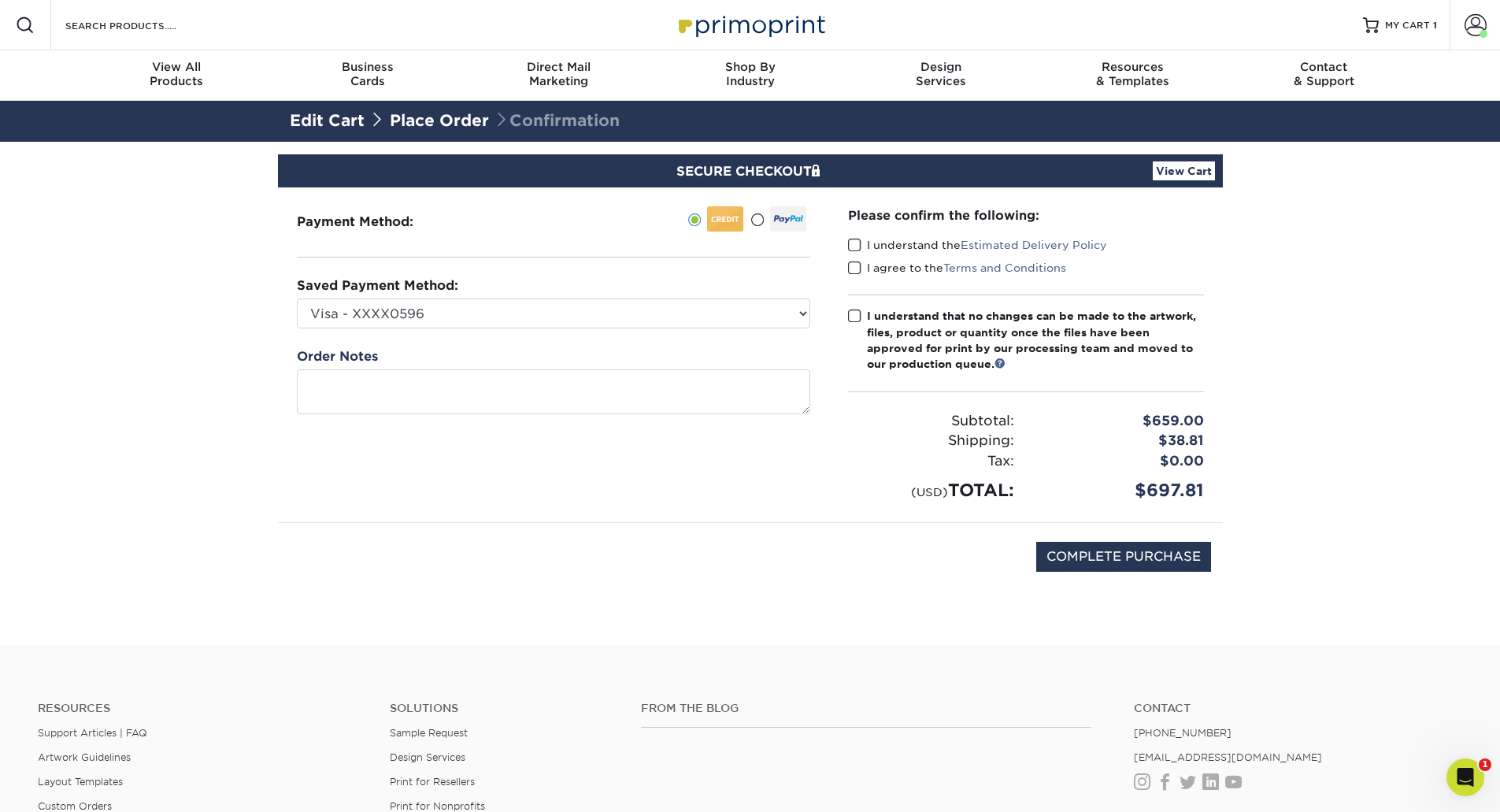
click at [853, 245] on span at bounding box center [855, 245] width 14 height 15
click at [0, 0] on input "I understand the Estimated Delivery Policy" at bounding box center [0, 0] width 0 height 0
click at [853, 263] on span at bounding box center [855, 268] width 14 height 15
click at [0, 0] on input "I agree to the Terms and Conditions" at bounding box center [0, 0] width 0 height 0
click at [853, 315] on span at bounding box center [855, 316] width 14 height 15
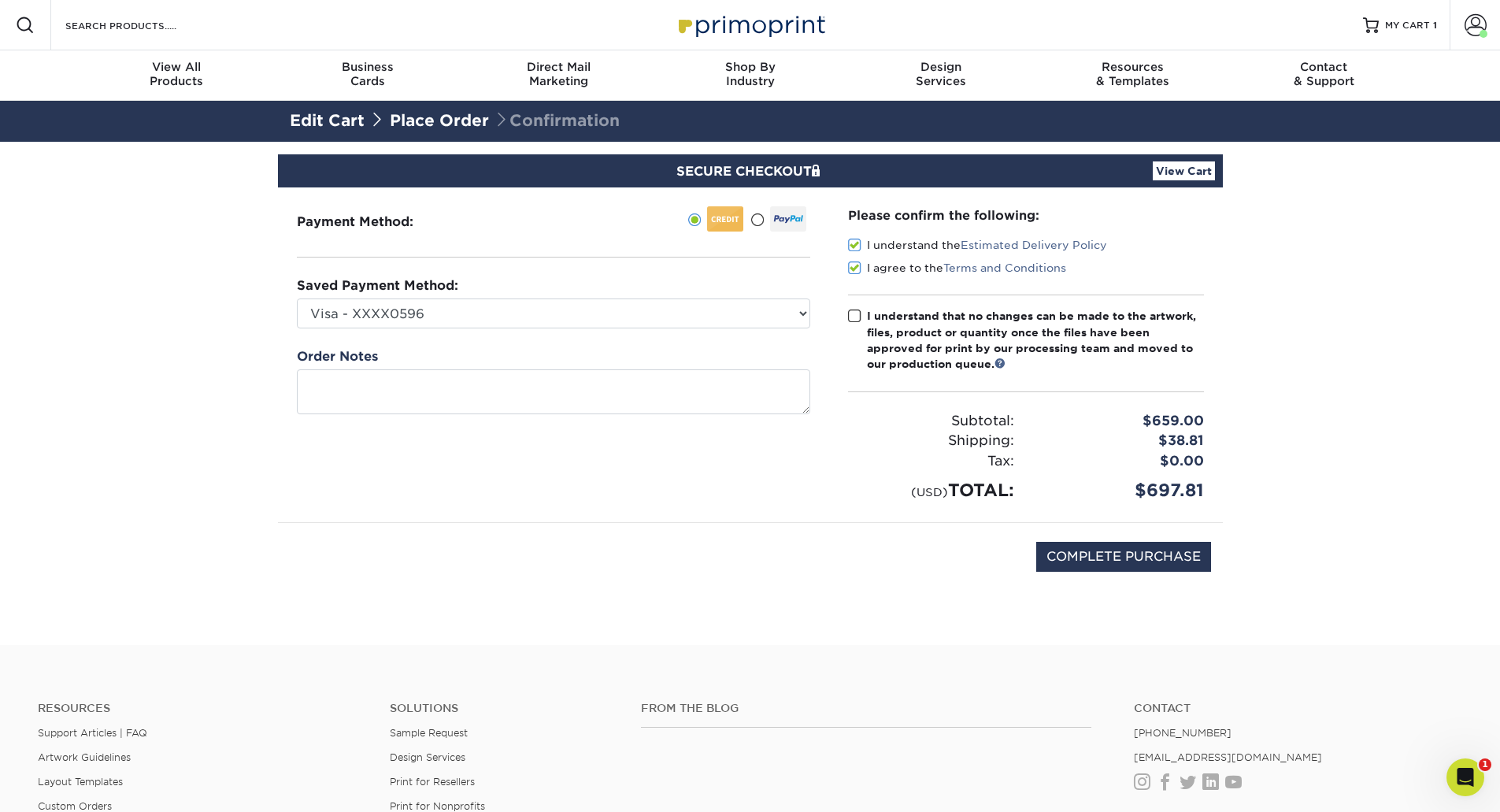
click at [0, 0] on input "I understand that no changes can be made to the artwork, files, product or quan…" at bounding box center [0, 0] width 0 height 0
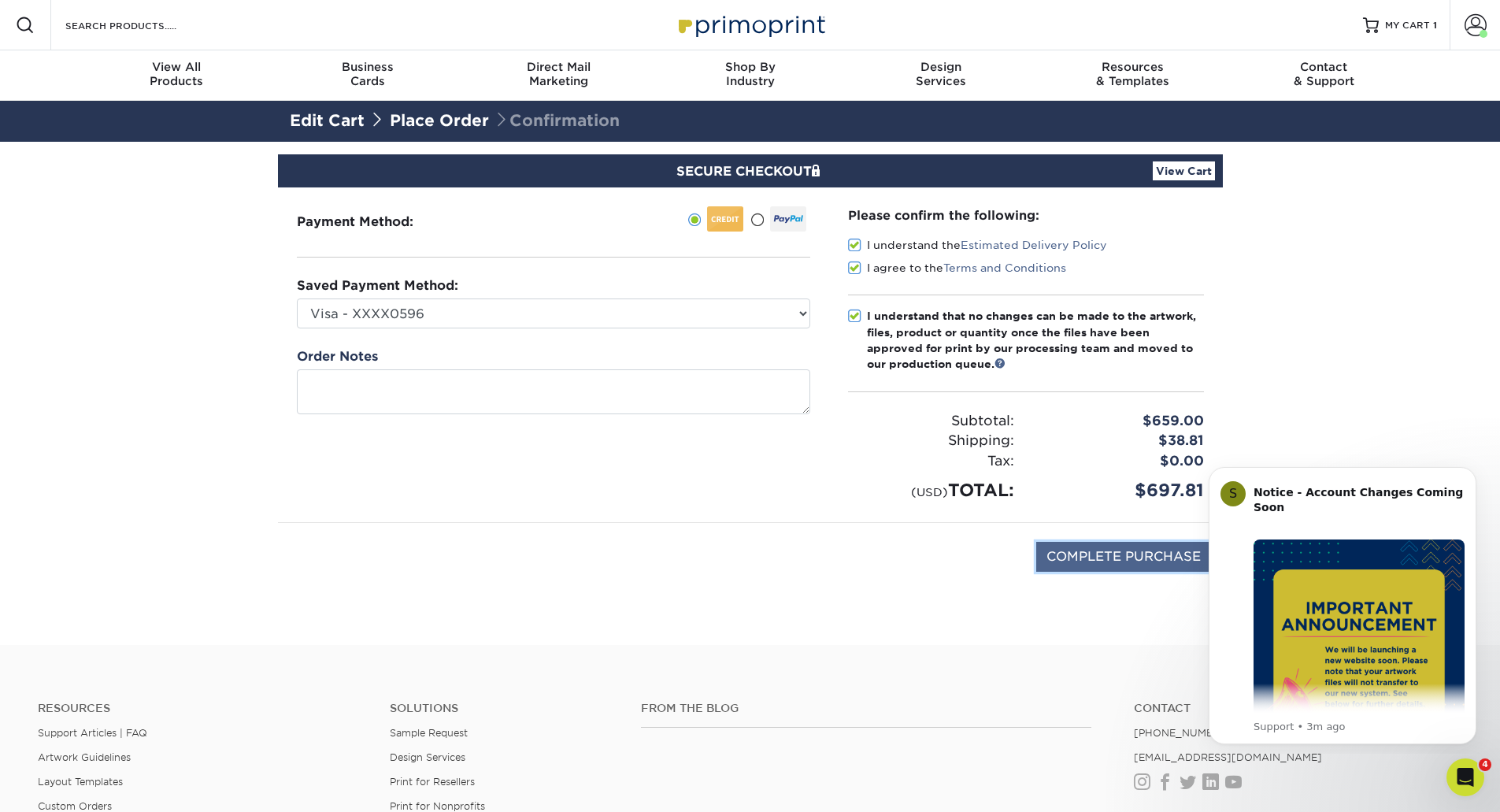
click at [1099, 550] on input "COMPLETE PURCHASE" at bounding box center [1123, 556] width 175 height 30
type input "PROCESSING, PLEASE WAIT..."
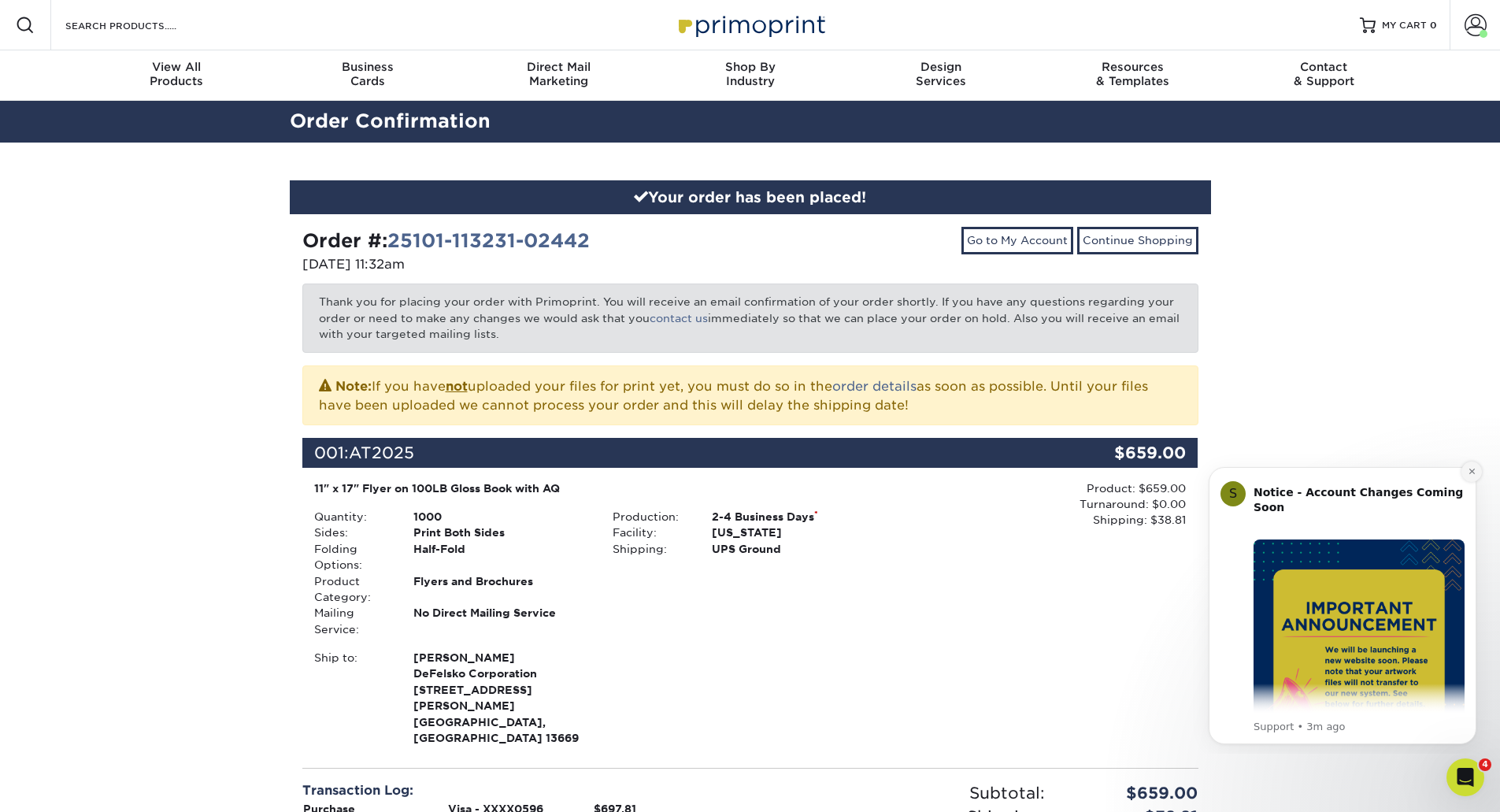
click at [1474, 472] on icon "Dismiss notification" at bounding box center [1472, 471] width 9 height 9
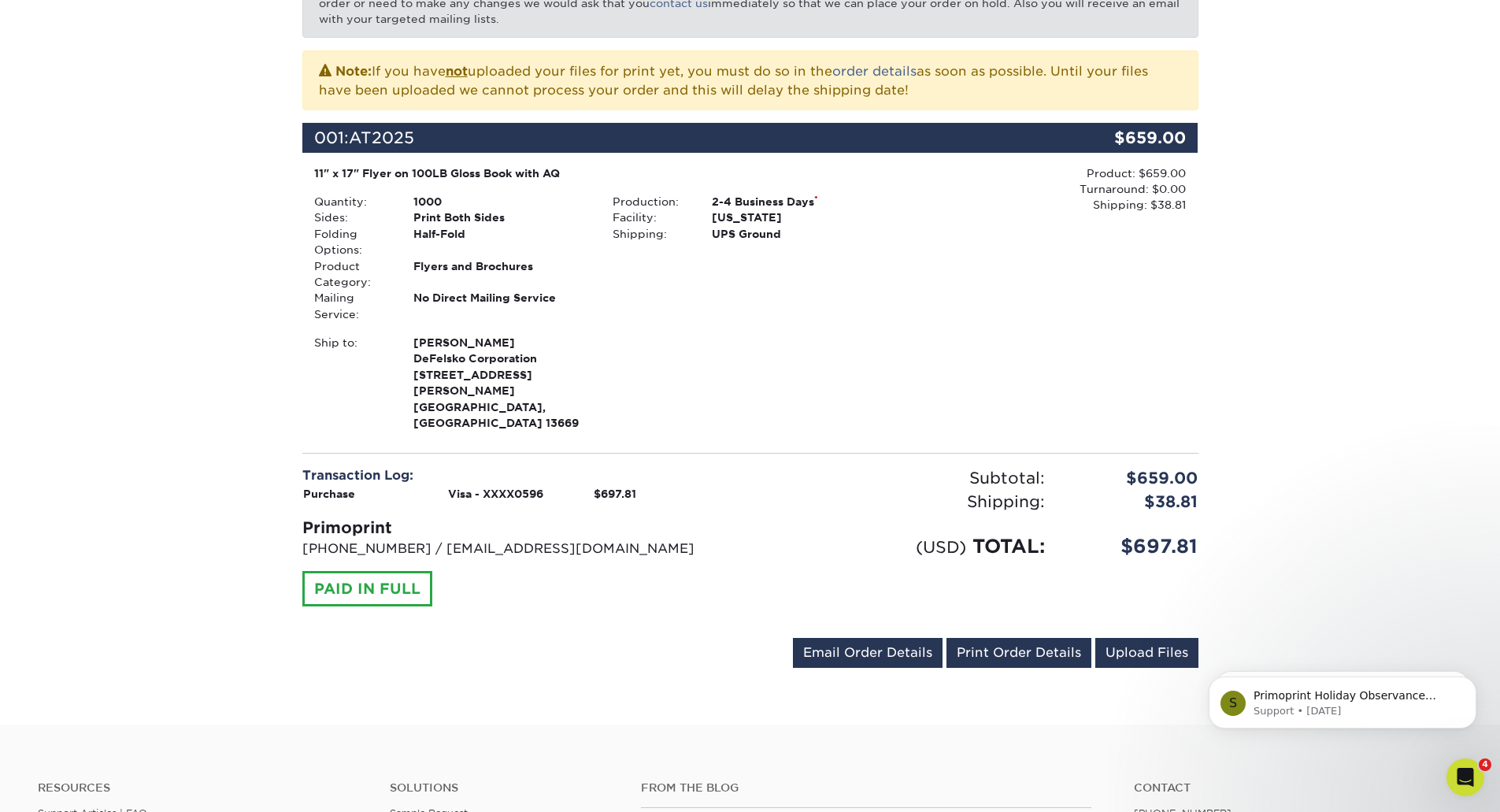
scroll to position [394, 0]
